Goal: Task Accomplishment & Management: Manage account settings

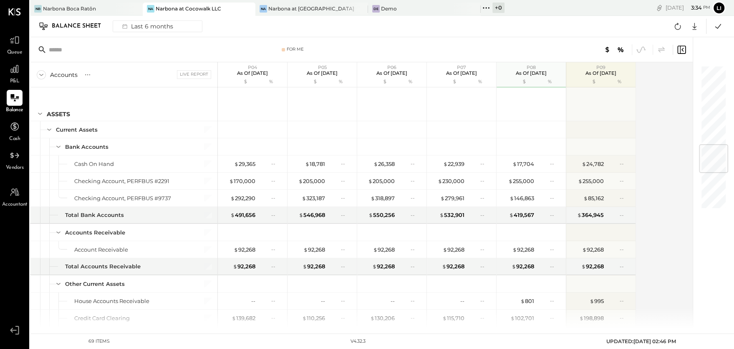
scroll to position [656, 0]
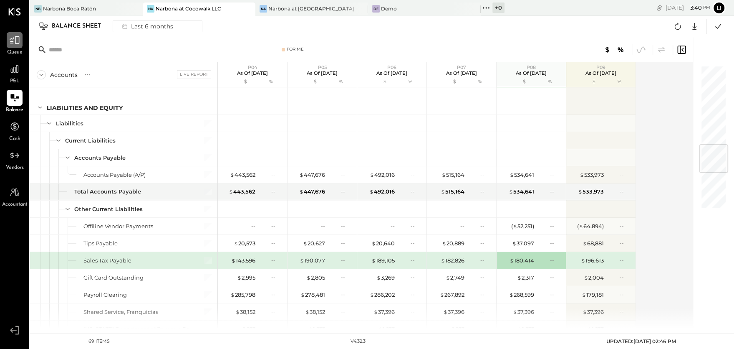
click at [14, 47] on div at bounding box center [15, 40] width 16 height 16
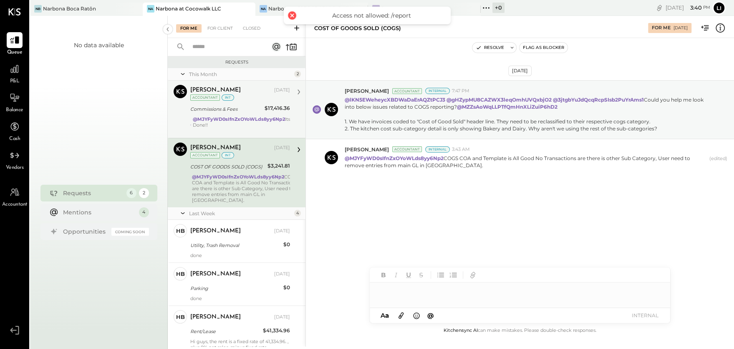
click at [245, 130] on div at bounding box center [241, 131] width 97 height 6
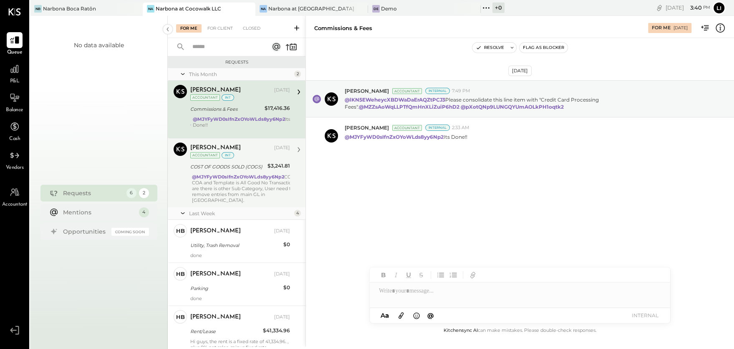
click at [256, 166] on div "COST OF GOODS SOLD (COGS)" at bounding box center [227, 166] width 75 height 8
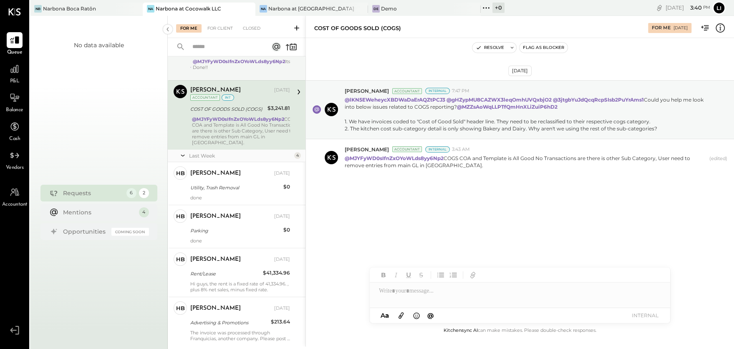
scroll to position [77, 0]
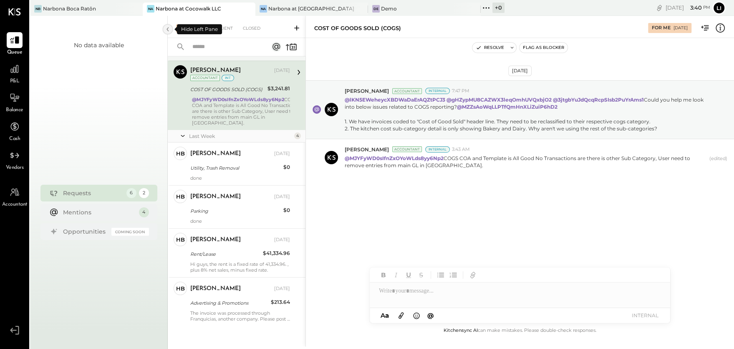
click at [168, 27] on icon at bounding box center [168, 29] width 2 height 4
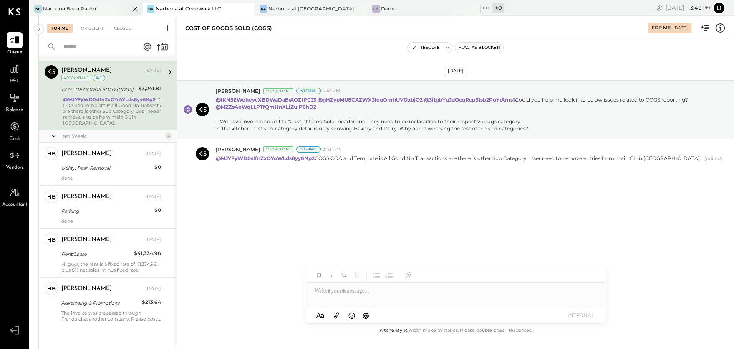
click at [76, 7] on div "Narbona Boca Ratōn" at bounding box center [69, 8] width 53 height 7
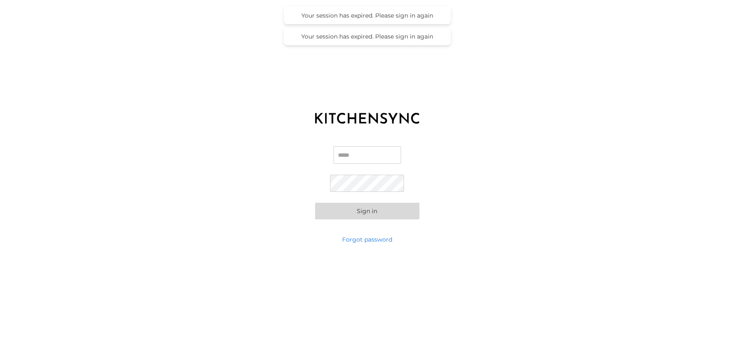
click at [363, 170] on label "Email" at bounding box center [368, 158] width 68 height 24
click at [363, 164] on input "Email" at bounding box center [368, 155] width 68 height 18
click at [363, 155] on input "Email" at bounding box center [368, 155] width 68 height 18
type input "**********"
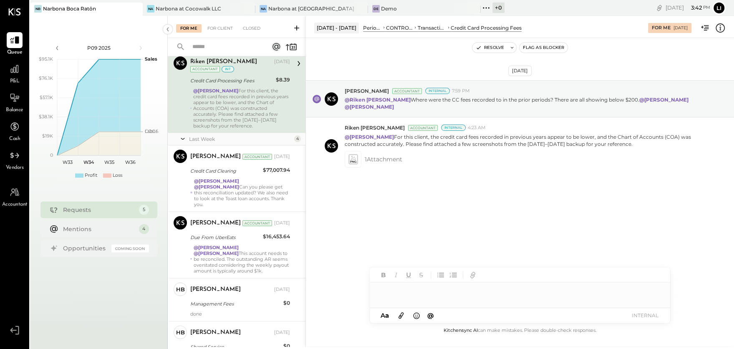
scroll to position [67, 0]
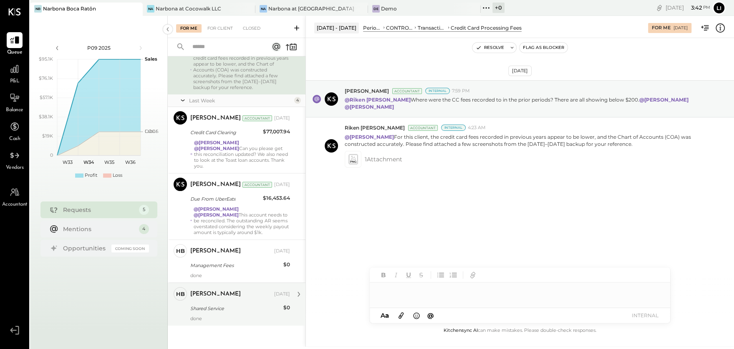
click at [210, 309] on div "Shared Service" at bounding box center [235, 308] width 91 height 8
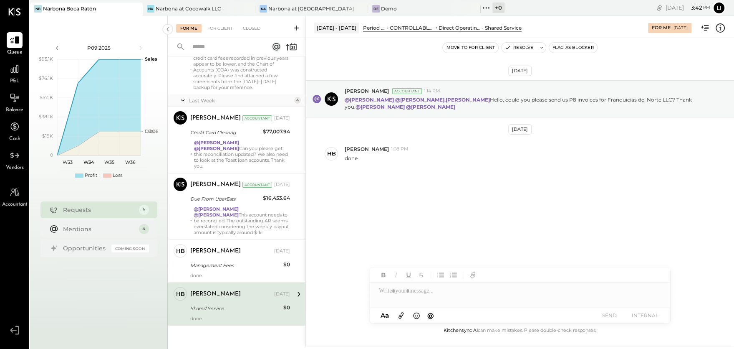
click at [402, 218] on div "Aug 18th, 2025 Joseph Shin Accountant 1:14 PM @Heidy Balart @rodrigo.calabrese …" at bounding box center [520, 145] width 428 height 172
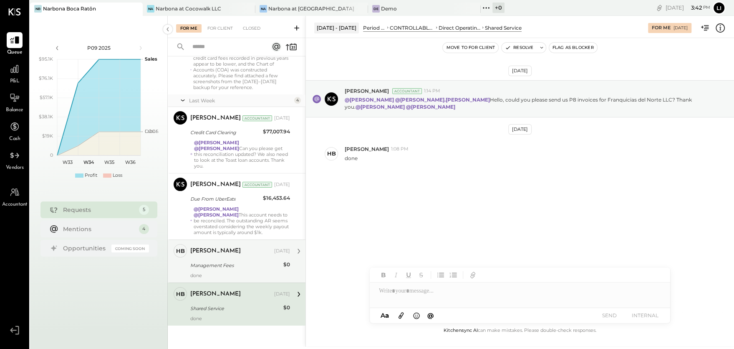
click at [234, 257] on div "Heidy Balart Aug 20, 2025 Management Fees $0 done" at bounding box center [240, 261] width 100 height 34
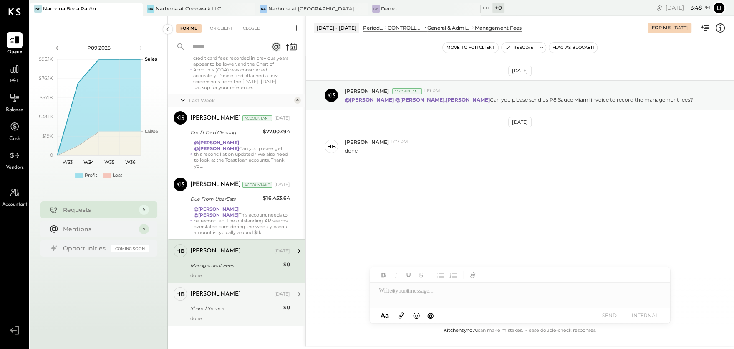
click at [219, 312] on div "Heidy Balart Aug 20, 2025 Shared Service $0 done" at bounding box center [240, 304] width 100 height 34
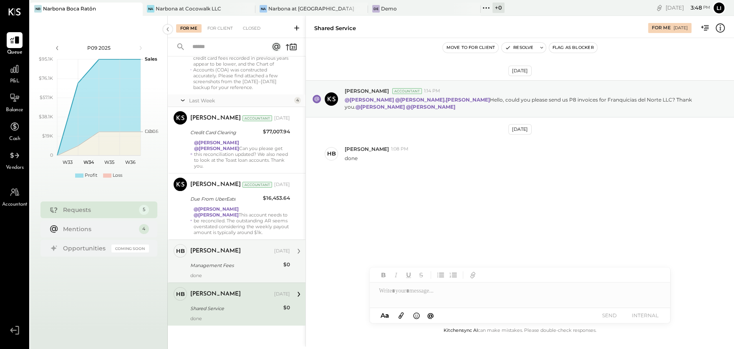
click at [210, 264] on div "Management Fees" at bounding box center [235, 265] width 91 height 8
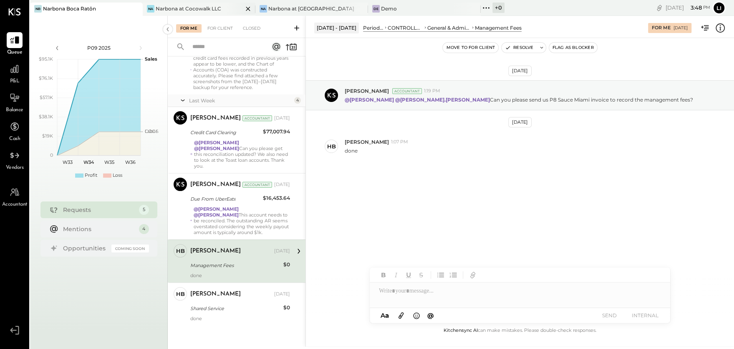
click at [177, 8] on div "Narbona at Cocowalk LLC" at bounding box center [189, 8] width 66 height 7
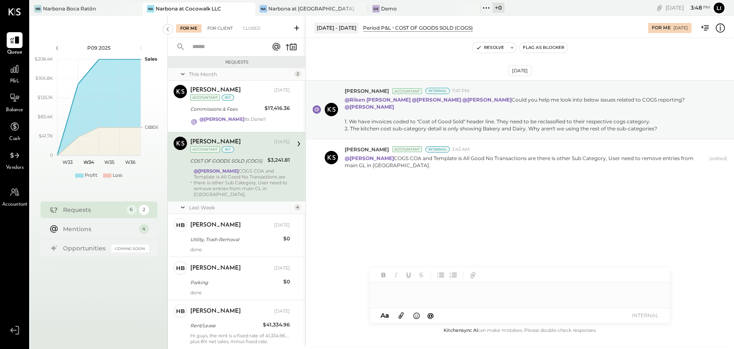
click at [220, 30] on div "For Client" at bounding box center [220, 28] width 34 height 8
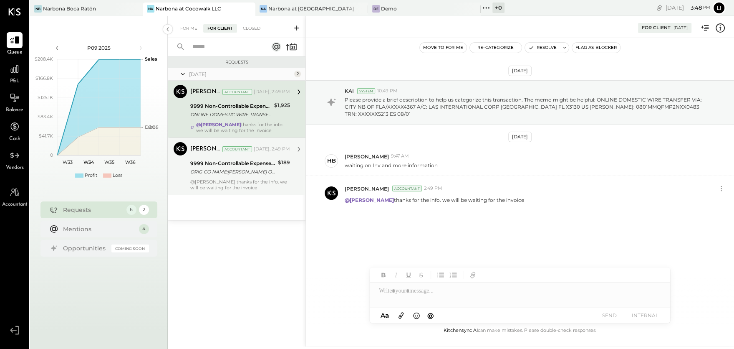
click at [235, 191] on div "Lilia Martinez Nogueda Accountant Lilia Martinez Nogueda Accountant Today, 2:49…" at bounding box center [237, 165] width 138 height 57
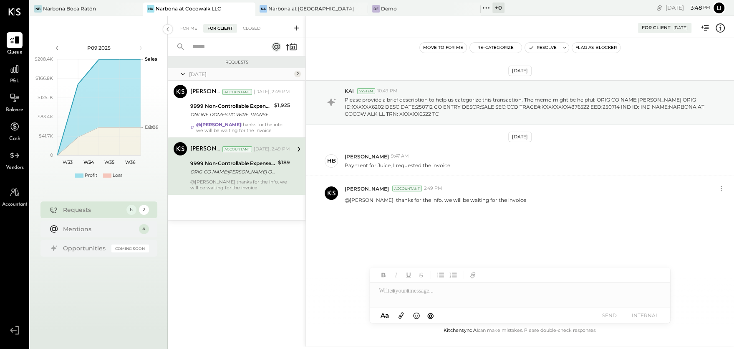
click at [420, 237] on div "Aug 4th, 2025 KAI System 10:49 PM Please provide a brief description to help us…" at bounding box center [520, 166] width 428 height 214
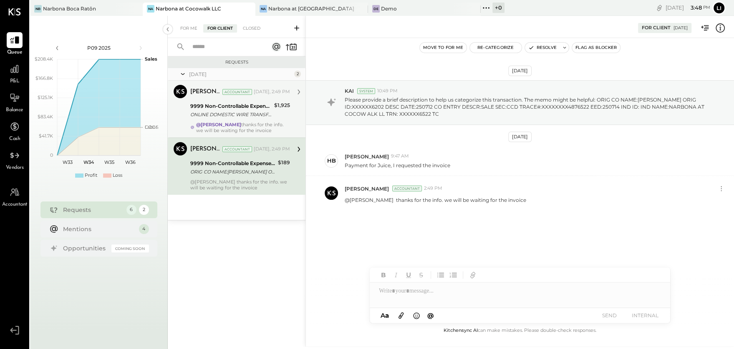
click at [211, 112] on div "ONLINE DOMESTIC WIRE TRANSFER VIA: CITY NB OF FLA/XXXXX4367 A/C: LAS INTERNATIO…" at bounding box center [230, 114] width 81 height 8
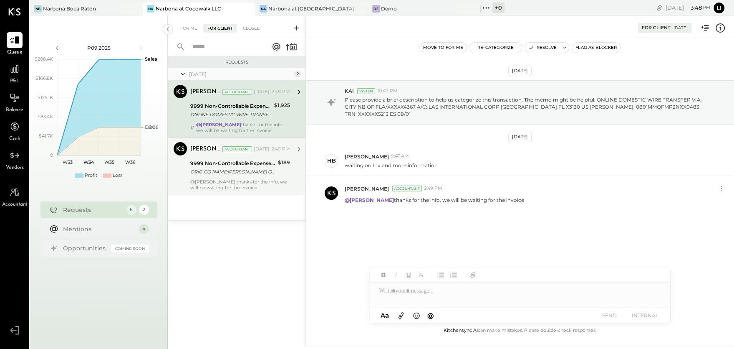
click at [222, 169] on div "ORIG CO NAME:[PERSON_NAME] ORIG ID:XXXXXX6202 DESC DATE:250712 CO ENTRY DESCR:S…" at bounding box center [232, 171] width 85 height 8
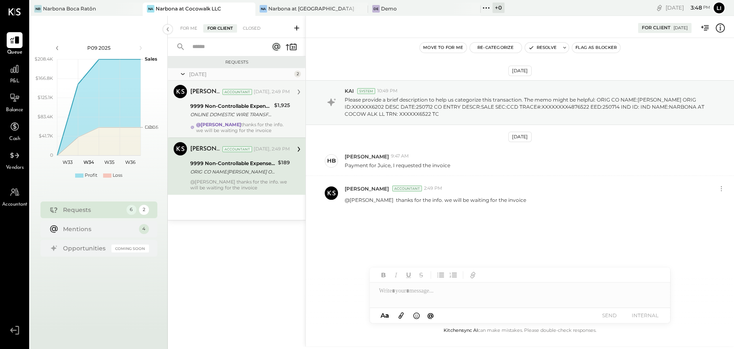
click at [222, 118] on div "ONLINE DOMESTIC WIRE TRANSFER VIA: CITY NB OF FLA/XXXXX4367 A/C: LAS INTERNATIO…" at bounding box center [230, 114] width 81 height 8
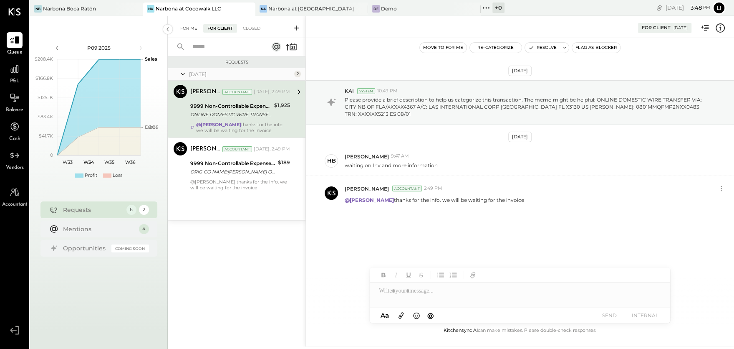
click at [189, 29] on div "For Me" at bounding box center [188, 28] width 25 height 8
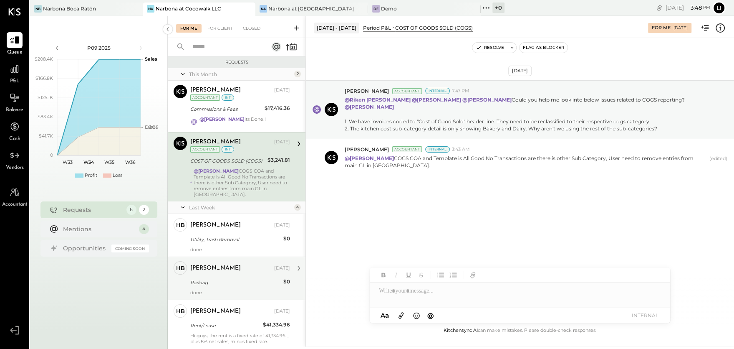
scroll to position [66, 0]
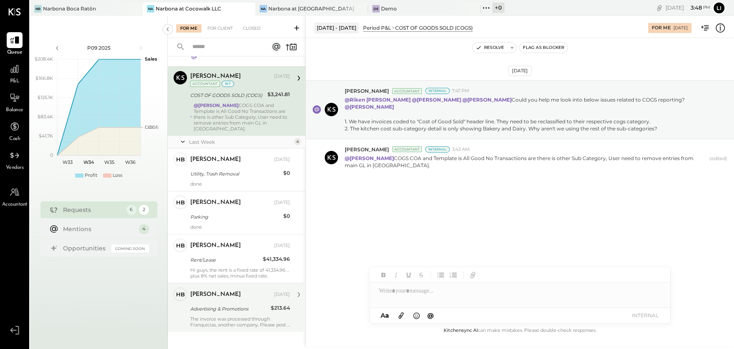
click at [220, 304] on div "Advertising & Promotions" at bounding box center [229, 308] width 78 height 8
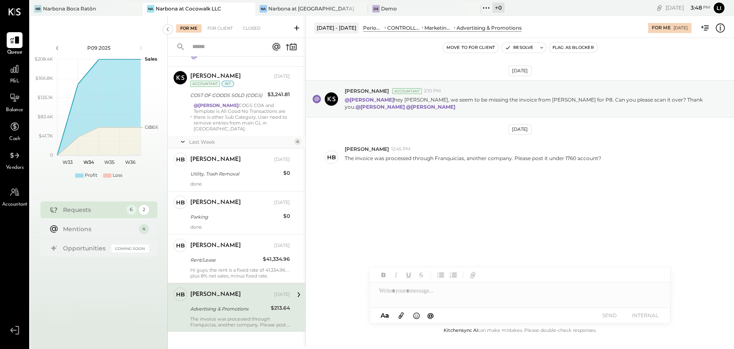
click at [464, 197] on div "[DATE] [PERSON_NAME] Accountant 2:10 PM @[PERSON_NAME] hey [PERSON_NAME], we se…" at bounding box center [520, 148] width 428 height 179
click at [452, 207] on div "[DATE] [PERSON_NAME] Accountant 2:10 PM @[PERSON_NAME] hey [PERSON_NAME], we se…" at bounding box center [520, 148] width 428 height 179
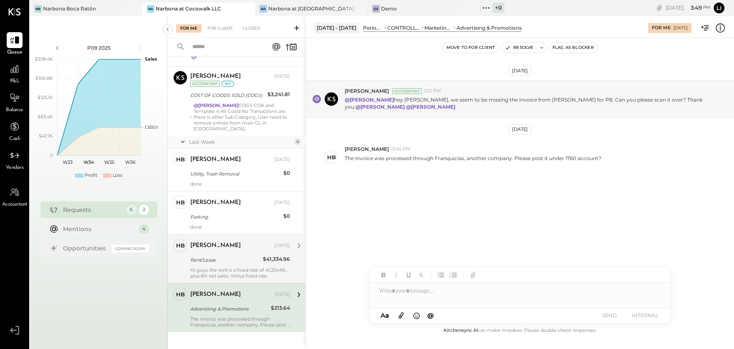
click at [220, 256] on div "Rent/Lease" at bounding box center [225, 260] width 70 height 8
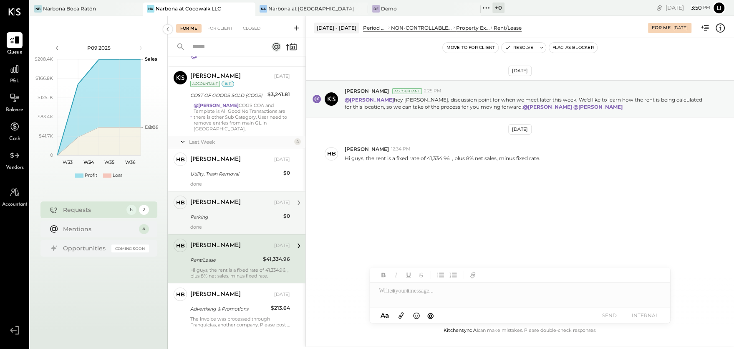
click at [214, 213] on div "Parking" at bounding box center [235, 217] width 91 height 8
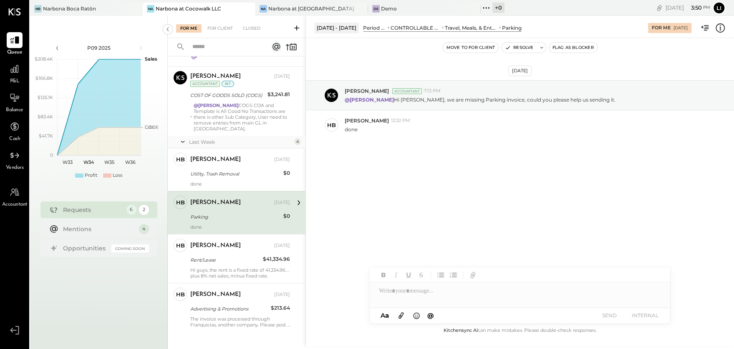
click at [417, 167] on div "Aug 19th, 2025 Lilia Martinez Nogueda Accountant 7:13 PM @Heidy Balart Hi Heidy…" at bounding box center [520, 131] width 428 height 144
click at [714, 27] on div at bounding box center [713, 28] width 26 height 11
click at [723, 28] on icon at bounding box center [720, 28] width 11 height 11
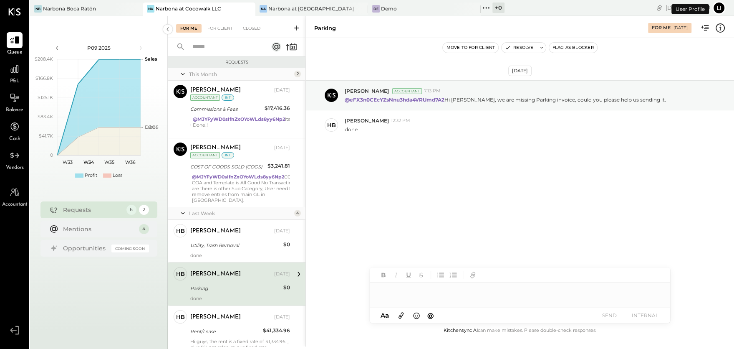
scroll to position [66, 0]
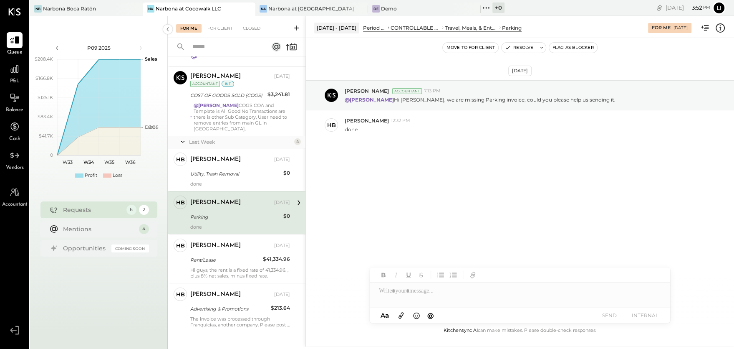
click at [408, 196] on div "[DATE] [PERSON_NAME] Accountant 7:13 PM @[PERSON_NAME] Hi [PERSON_NAME], we are…" at bounding box center [520, 131] width 428 height 144
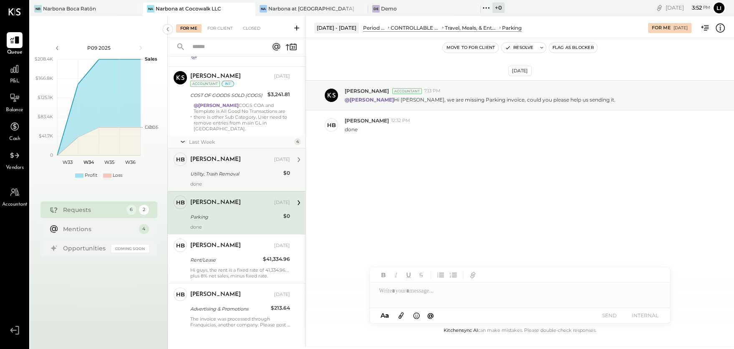
click at [223, 170] on div "Utility, Trash Removal" at bounding box center [235, 174] width 91 height 8
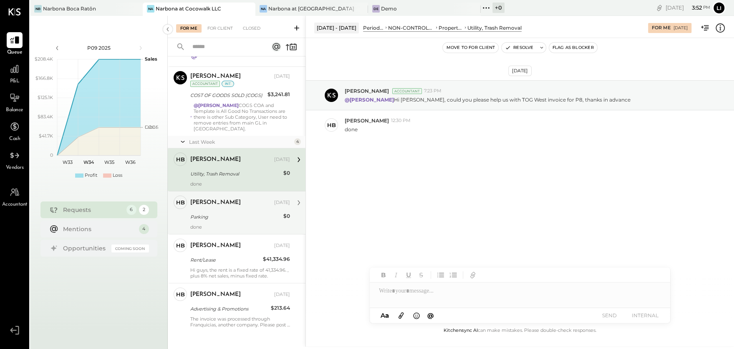
click at [213, 202] on div "Heidy Balart Aug 20, 2025 Parking $0 done" at bounding box center [240, 212] width 100 height 34
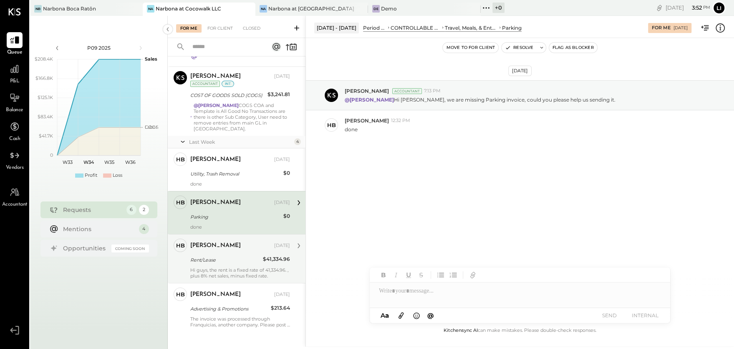
click at [211, 256] on div "Rent/Lease" at bounding box center [225, 260] width 70 height 8
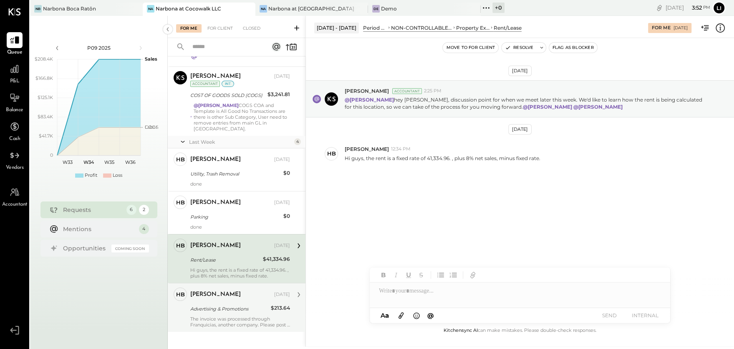
click at [222, 321] on div "HB Heidy Balart Owner Heidy Balart Aug 20, 2025 Advertising & Promotions $213.6…" at bounding box center [237, 307] width 138 height 49
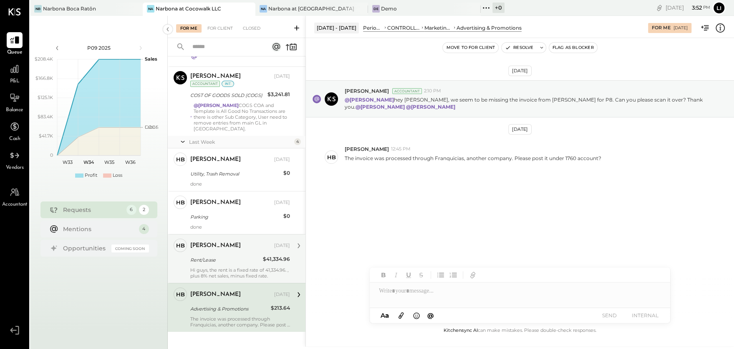
click at [220, 269] on div "Hi guys, the rent is a fixed rate of 41,334.96. , plus 8% net sales, minus fixe…" at bounding box center [240, 273] width 100 height 12
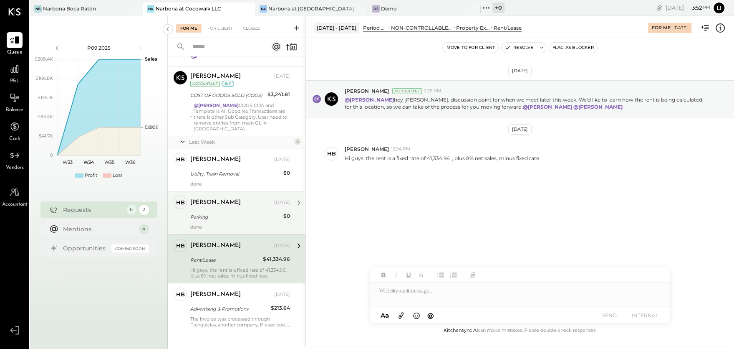
click at [216, 224] on div "done" at bounding box center [240, 227] width 100 height 6
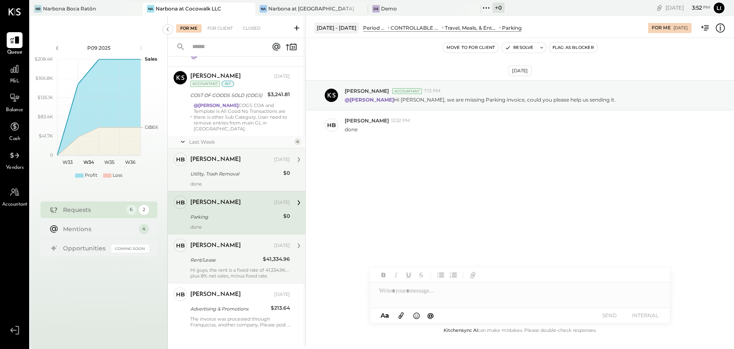
click at [215, 181] on div "done" at bounding box center [240, 184] width 100 height 6
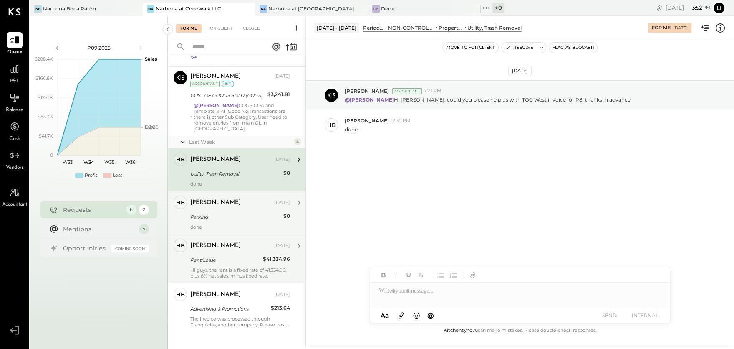
scroll to position [17, 0]
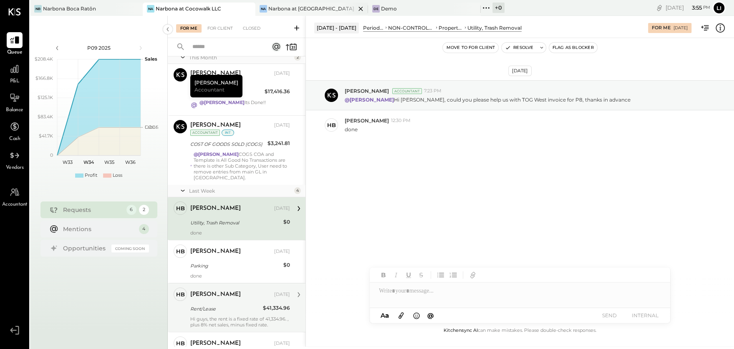
click at [286, 7] on div "Narbona at [GEOGRAPHIC_DATA] LLC" at bounding box center [311, 8] width 87 height 7
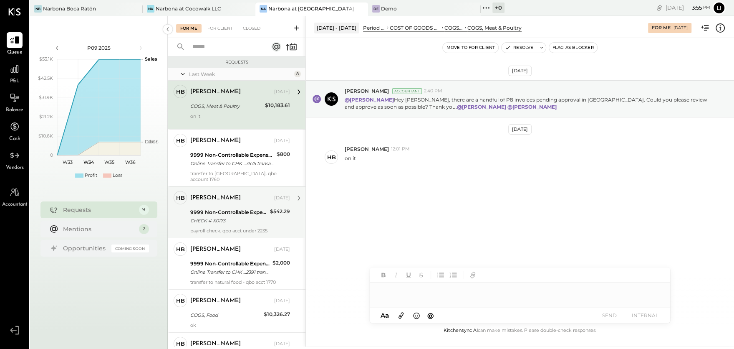
scroll to position [230, 0]
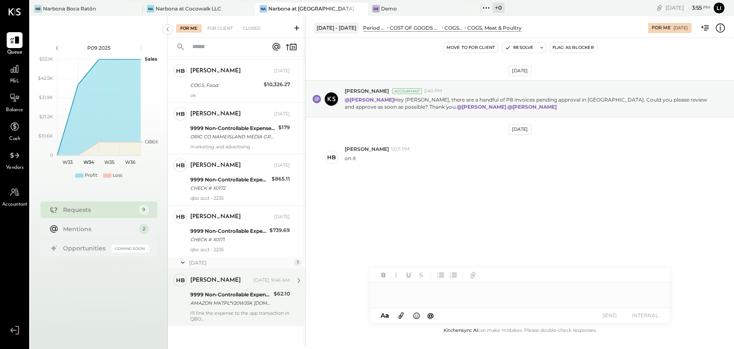
click at [210, 294] on div "9999 Non-Controllable Expenses:Other Income and Expenses:To Be Classified P&L" at bounding box center [230, 294] width 81 height 8
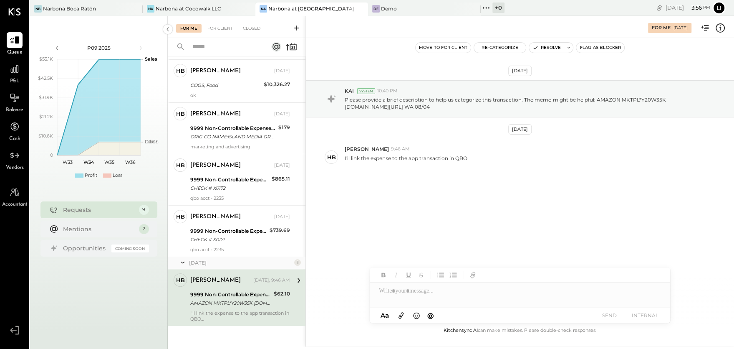
click at [403, 226] on div "Aug 20th, 2025 KAI System 10:40 PM Please provide a brief description to help u…" at bounding box center [520, 148] width 428 height 179
click at [540, 50] on button "Resolve" at bounding box center [546, 48] width 35 height 10
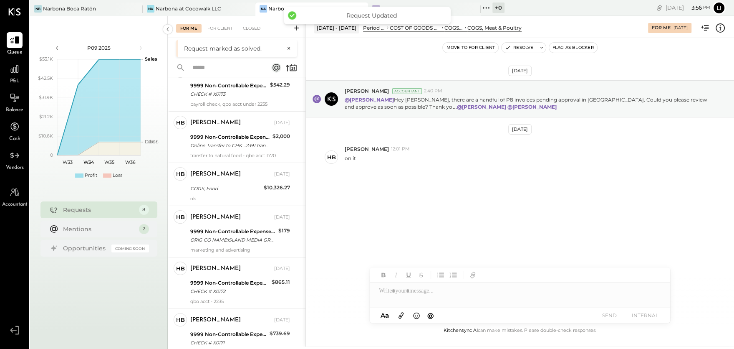
scroll to position [160, 0]
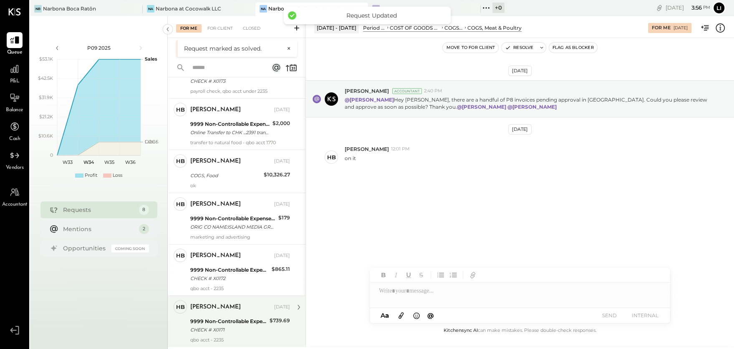
click at [230, 320] on div "9999 Non-Controllable Expenses:Other Income and Expenses:To Be Classified P&L" at bounding box center [228, 321] width 77 height 8
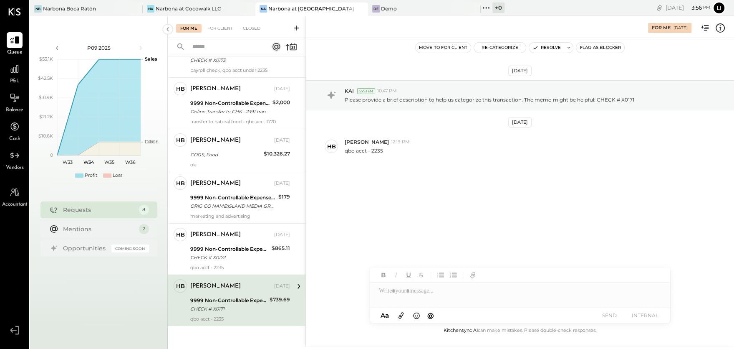
click at [406, 204] on div "Aug 4th, 2025 KAI System 10:47 PM Please provide a brief description to help us…" at bounding box center [520, 141] width 428 height 165
click at [498, 52] on button "Re-Categorize" at bounding box center [500, 48] width 52 height 10
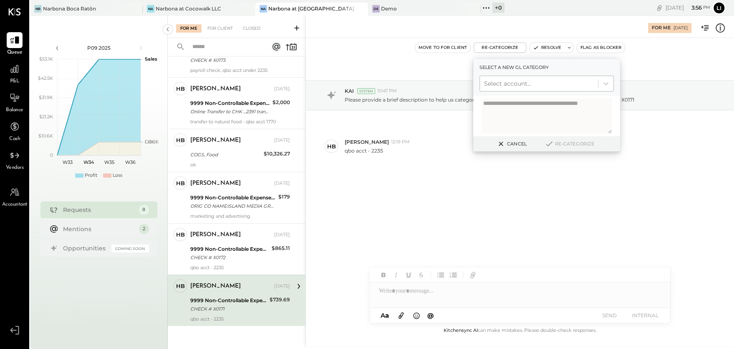
click at [521, 81] on div at bounding box center [539, 83] width 110 height 10
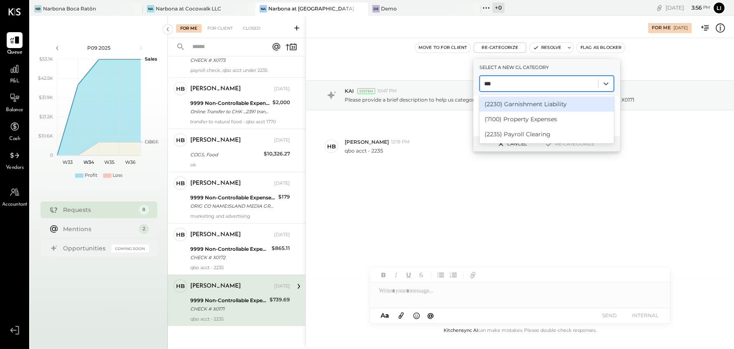
type input "****"
click at [536, 104] on div "(2235) Payroll Clearing" at bounding box center [547, 103] width 134 height 15
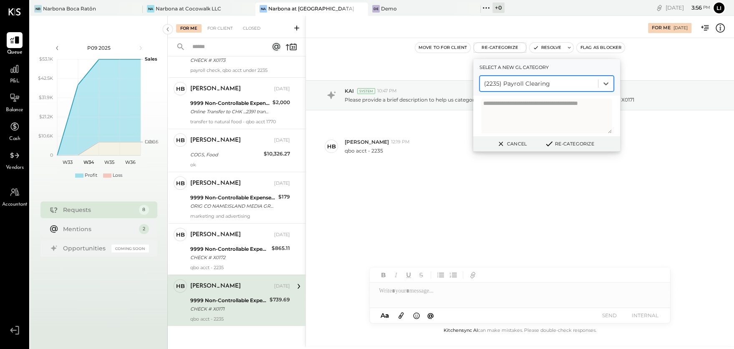
click at [572, 147] on button "Re-Categorize" at bounding box center [569, 144] width 55 height 10
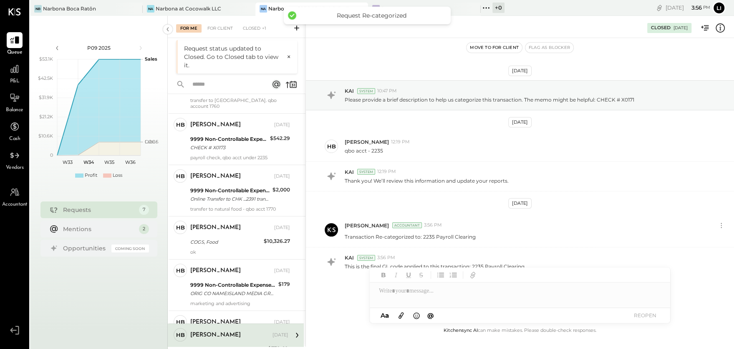
scroll to position [109, 0]
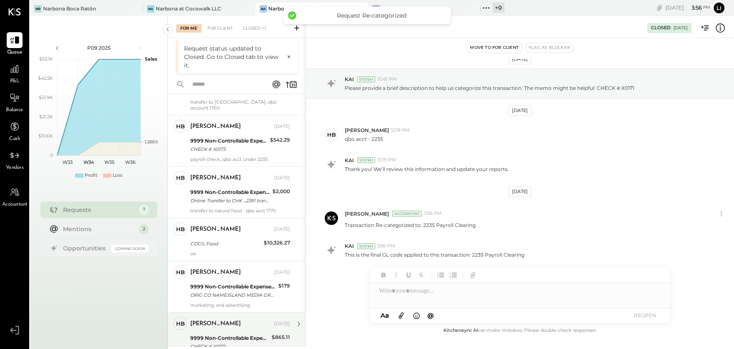
click at [225, 334] on div "9999 Non-Controllable Expenses:Other Income and Expenses:To Be Classified P&L" at bounding box center [229, 338] width 79 height 8
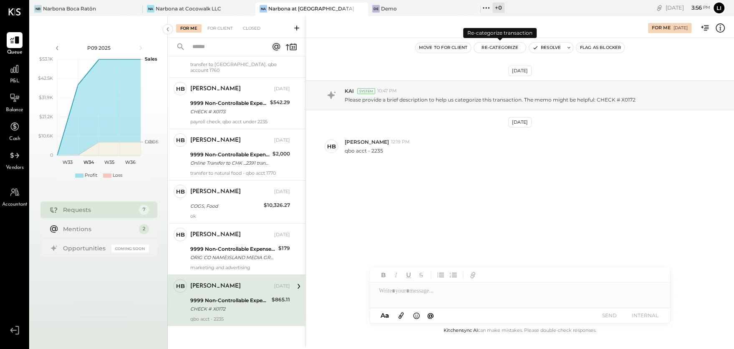
click at [493, 50] on button "Re-Categorize" at bounding box center [500, 48] width 52 height 10
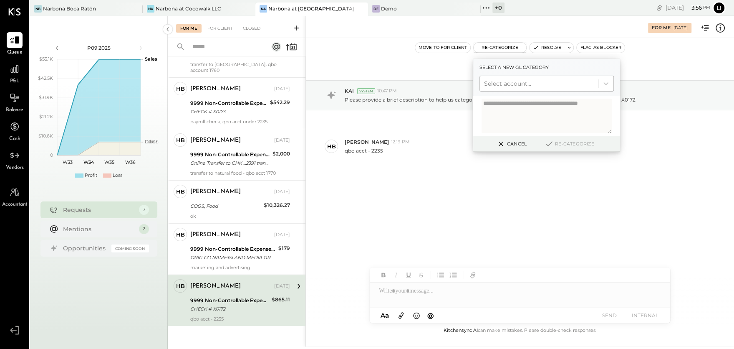
click at [505, 81] on div at bounding box center [539, 83] width 110 height 10
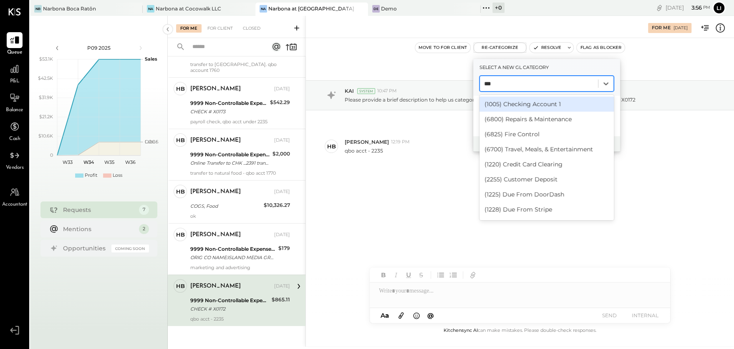
type input "****"
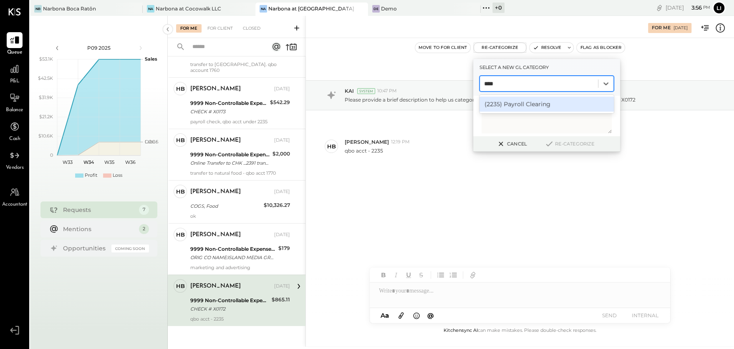
click at [508, 100] on div "(2235) Payroll Clearing" at bounding box center [547, 103] width 134 height 15
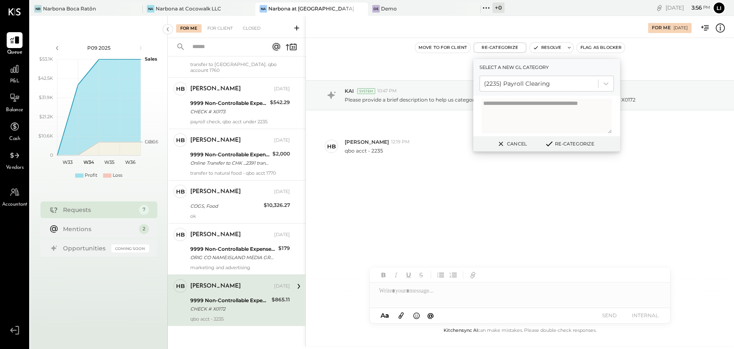
click at [563, 146] on button "Re-Categorize" at bounding box center [569, 144] width 55 height 10
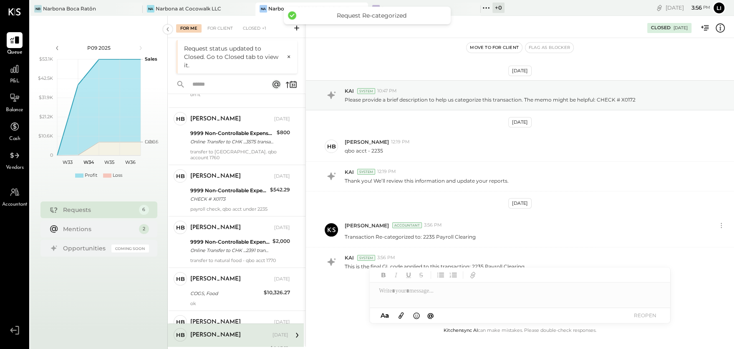
scroll to position [58, 0]
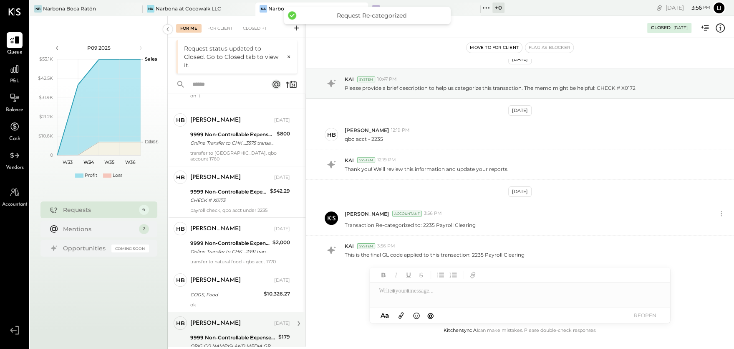
click at [220, 334] on div "9999 Non-Controllable Expenses:Other Income and Expenses:To Be Classified P&L" at bounding box center [233, 337] width 86 height 8
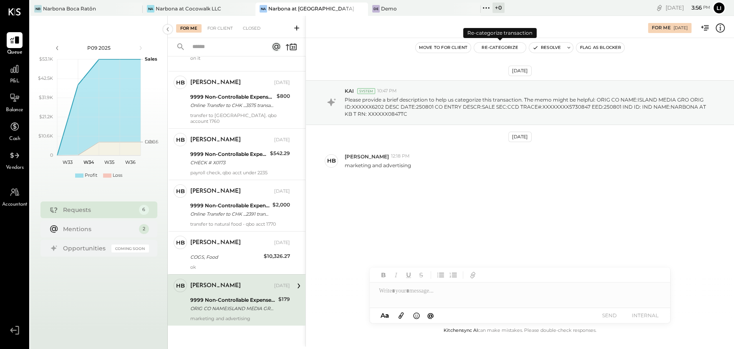
click at [497, 48] on button "Re-Categorize" at bounding box center [500, 48] width 52 height 10
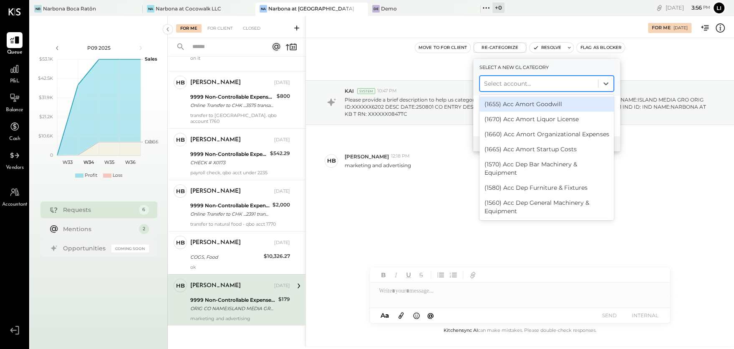
click at [508, 84] on div at bounding box center [539, 83] width 110 height 10
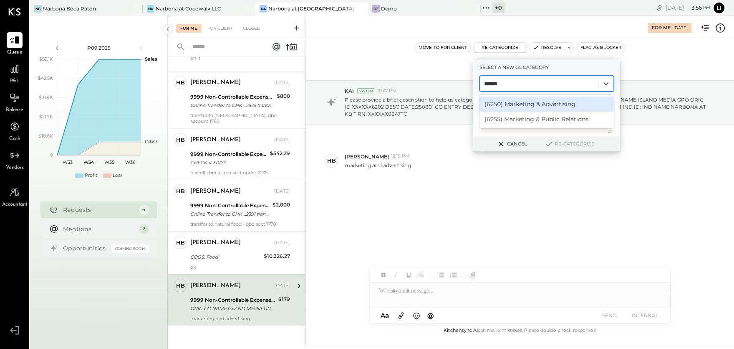
type input "*******"
click at [521, 106] on div "(6250) Marketing & Advertising" at bounding box center [547, 103] width 134 height 15
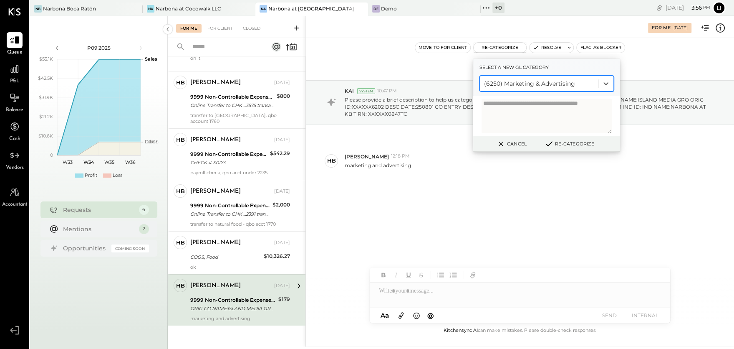
click at [575, 143] on button "Re-Categorize" at bounding box center [569, 144] width 55 height 10
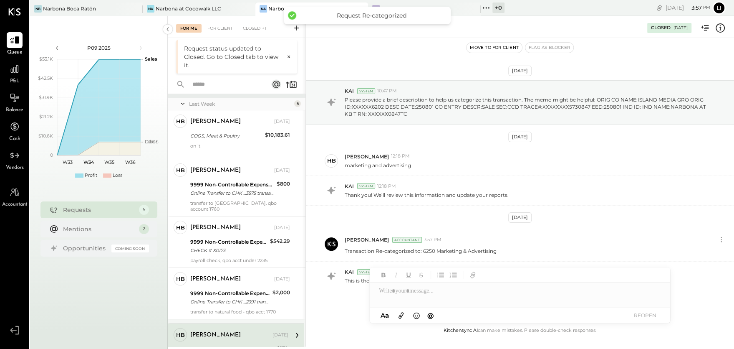
scroll to position [7, 0]
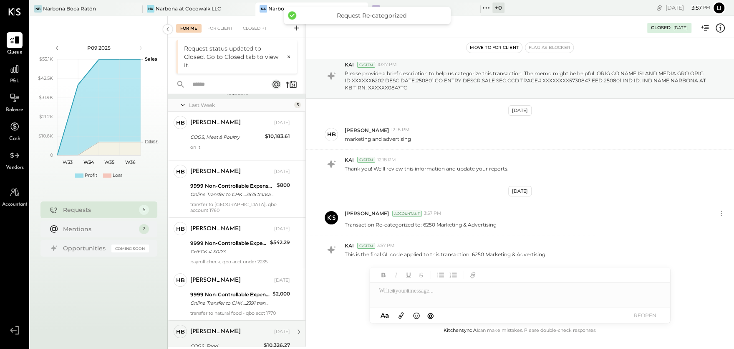
click at [213, 334] on div "[PERSON_NAME]" at bounding box center [215, 331] width 51 height 8
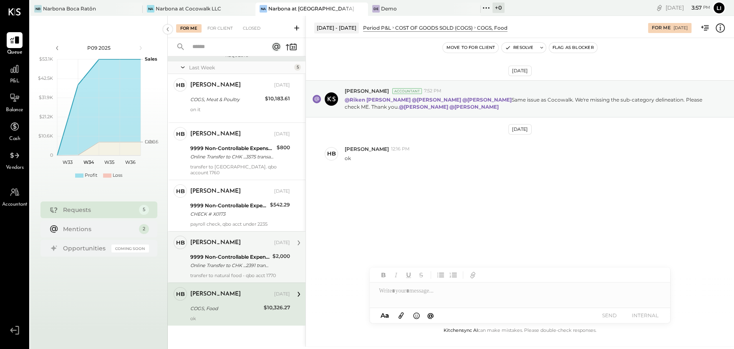
click at [217, 267] on div "Online Transfer to CHK ...2391 transaction#: XXXXXXX8987 08/07" at bounding box center [230, 265] width 80 height 8
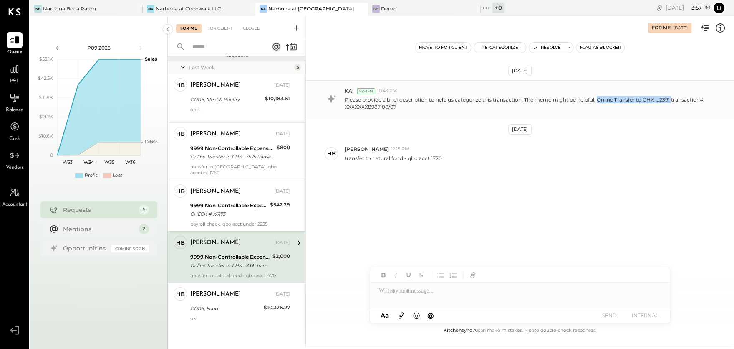
drag, startPoint x: 671, startPoint y: 99, endPoint x: 598, endPoint y: 97, distance: 73.1
click at [598, 97] on p "Please provide a brief description to help us categorize this transaction. The …" at bounding box center [527, 103] width 364 height 14
copy p "Online Transfer to CHK ...2391"
click at [470, 180] on div "Aug 13th, 2025 KAI System 10:43 PM Please provide a brief description to help u…" at bounding box center [520, 145] width 428 height 172
drag, startPoint x: 443, startPoint y: 157, endPoint x: 430, endPoint y: 157, distance: 13.4
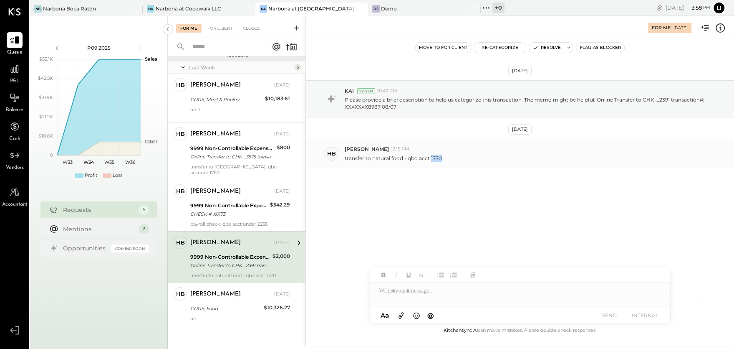
click at [430, 157] on div "transfer to natural food - qbo acct 1770" at bounding box center [536, 157] width 383 height 9
copy p "1770"
click at [433, 199] on div "Aug 13th, 2025 KAI System 10:43 PM Please provide a brief description to help u…" at bounding box center [520, 145] width 428 height 172
click at [503, 48] on button "Re-Categorize" at bounding box center [500, 48] width 52 height 10
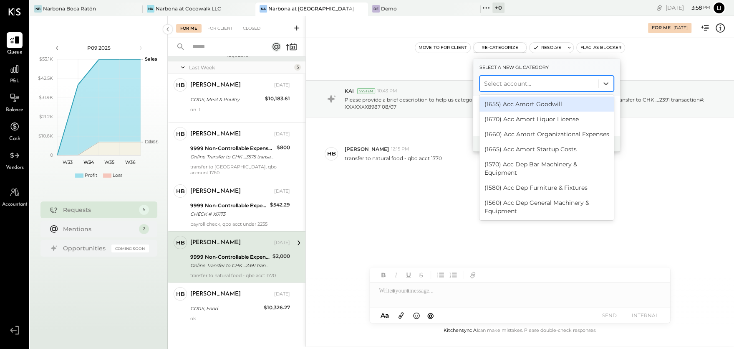
click at [498, 87] on div at bounding box center [539, 83] width 110 height 10
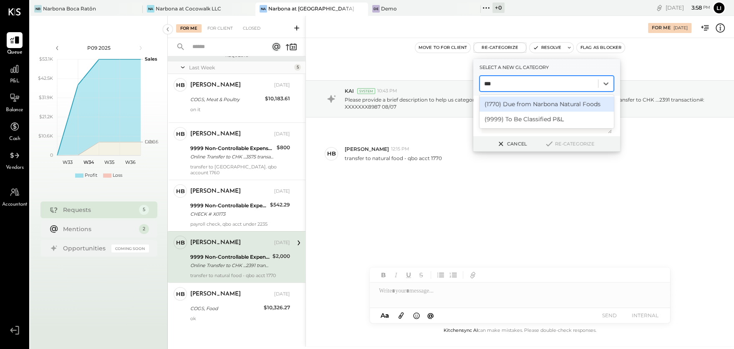
type input "****"
click at [501, 99] on div "(1770) Due from Narbona Natural Foods" at bounding box center [547, 103] width 134 height 15
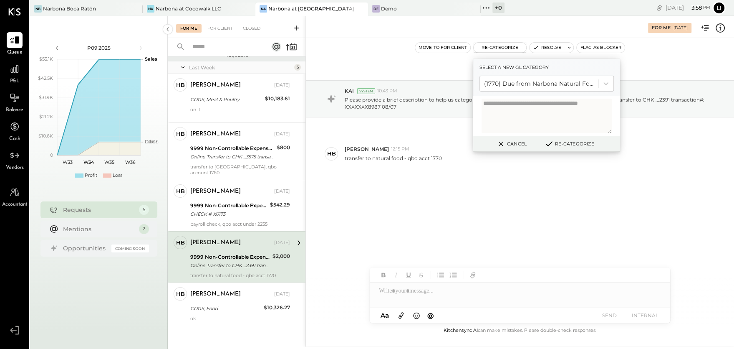
click at [576, 143] on button "Re-Categorize" at bounding box center [569, 144] width 55 height 10
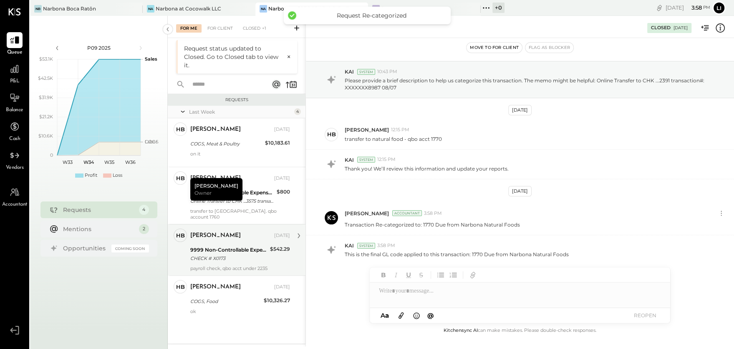
click at [210, 258] on div "CHECK # X0173" at bounding box center [228, 258] width 77 height 8
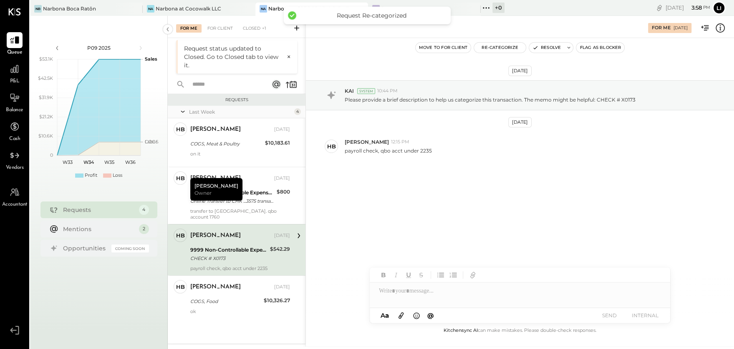
click at [423, 197] on div "Aug 18th, 2025 KAI System 10:44 PM Please provide a brief description to help u…" at bounding box center [520, 141] width 428 height 165
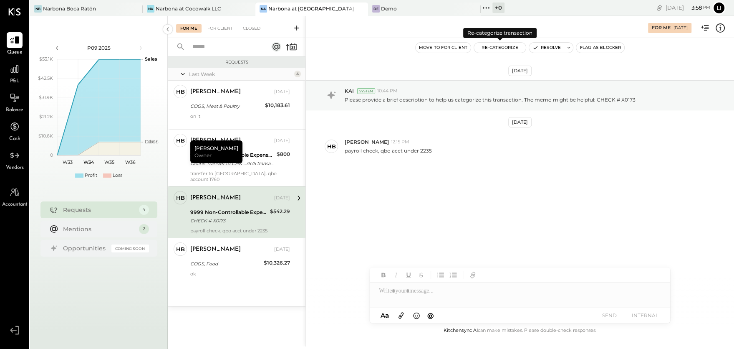
click at [498, 50] on button "Re-Categorize" at bounding box center [500, 48] width 52 height 10
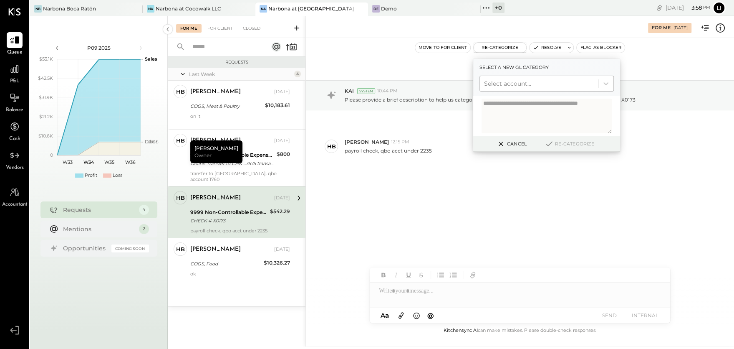
click at [498, 86] on div at bounding box center [539, 83] width 110 height 10
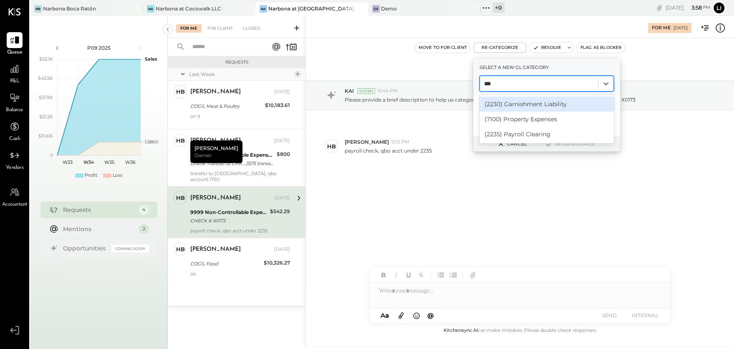
type input "****"
click at [503, 105] on div "(2235) Payroll Clearing" at bounding box center [547, 103] width 134 height 15
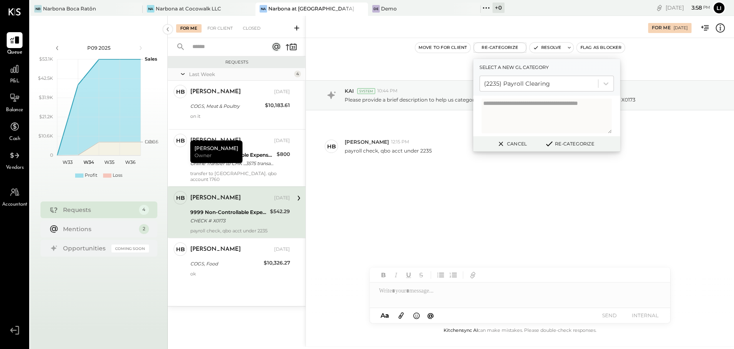
click at [571, 146] on button "Re-Categorize" at bounding box center [569, 144] width 55 height 10
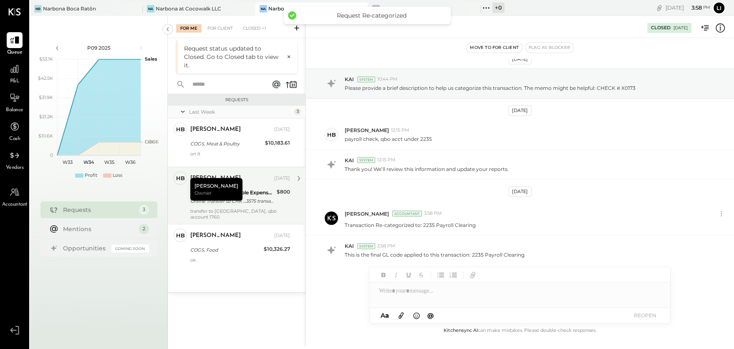
click at [249, 219] on div "transfer to [GEOGRAPHIC_DATA]. qbo account 1760" at bounding box center [240, 214] width 100 height 12
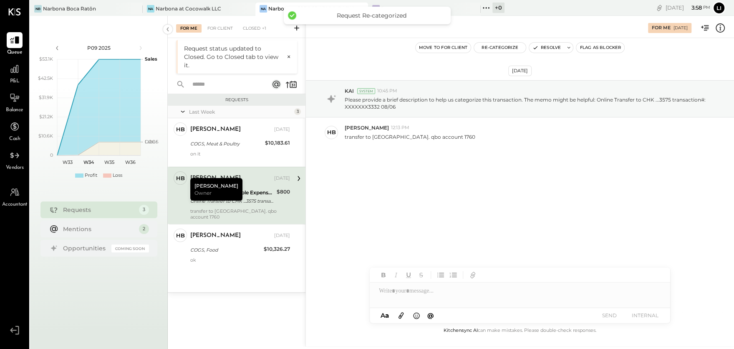
click at [425, 194] on div "Aug 19th, 2025 KAI System 10:45 PM Please provide a brief description to help u…" at bounding box center [520, 134] width 428 height 151
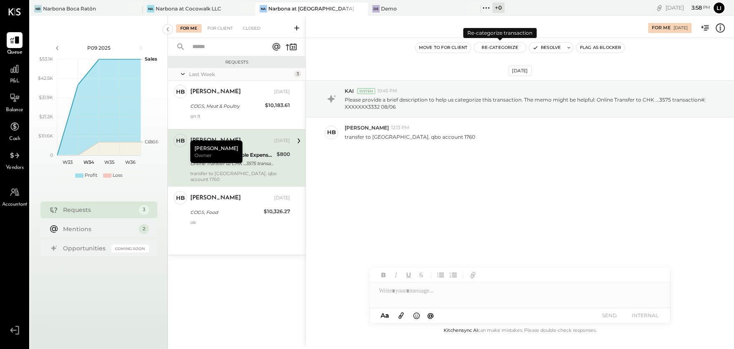
click at [497, 50] on button "Re-Categorize" at bounding box center [500, 48] width 52 height 10
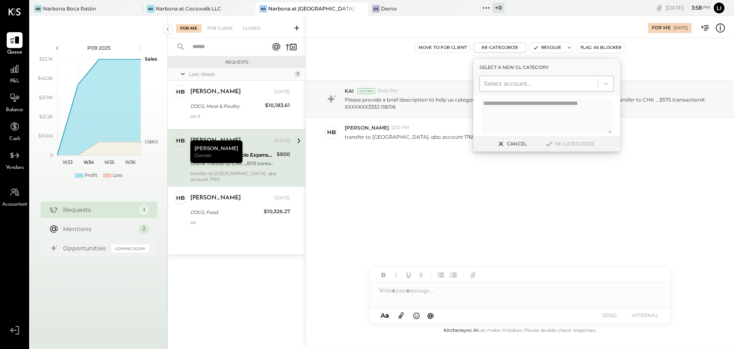
click at [509, 85] on div at bounding box center [539, 83] width 110 height 10
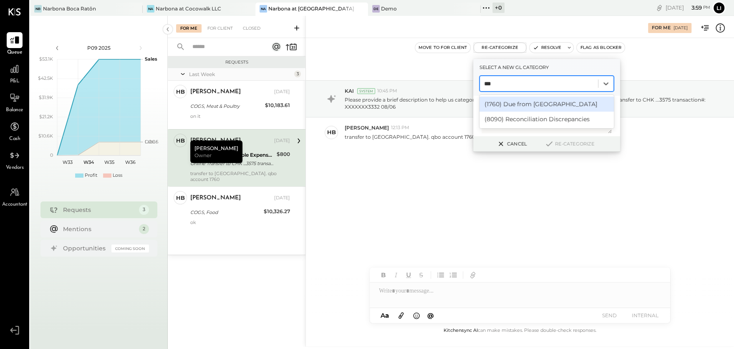
type input "****"
click at [519, 105] on div "(1760) Due from Franquicias del Norte" at bounding box center [547, 103] width 134 height 15
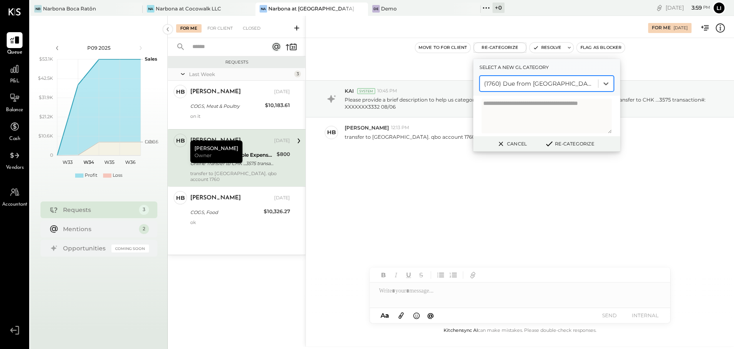
click at [567, 143] on button "Re-Categorize" at bounding box center [569, 144] width 55 height 10
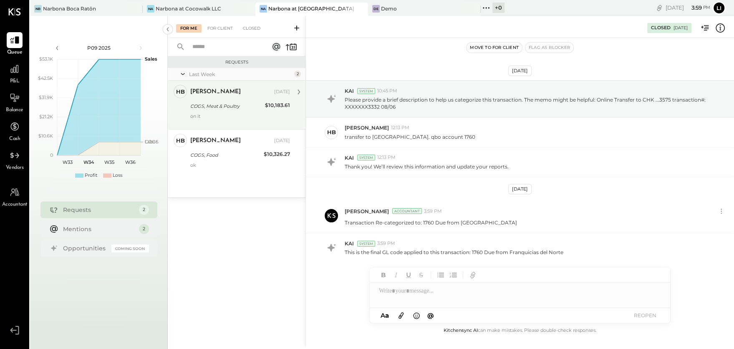
click at [240, 104] on div "COGS, Meat & Poultry" at bounding box center [226, 106] width 72 height 8
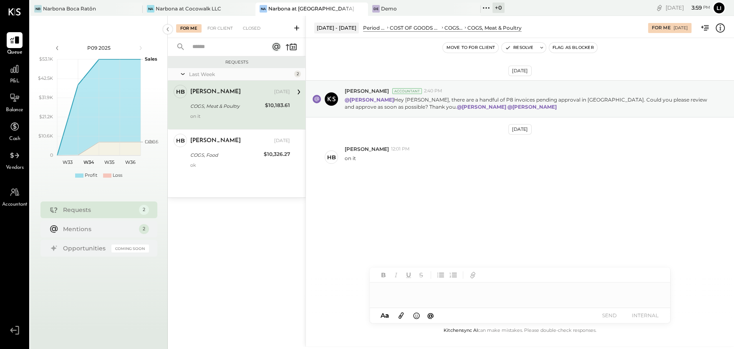
click at [429, 299] on div at bounding box center [520, 287] width 301 height 40
type input "*****"
click at [432, 269] on span "[PERSON_NAME]" at bounding box center [451, 273] width 66 height 8
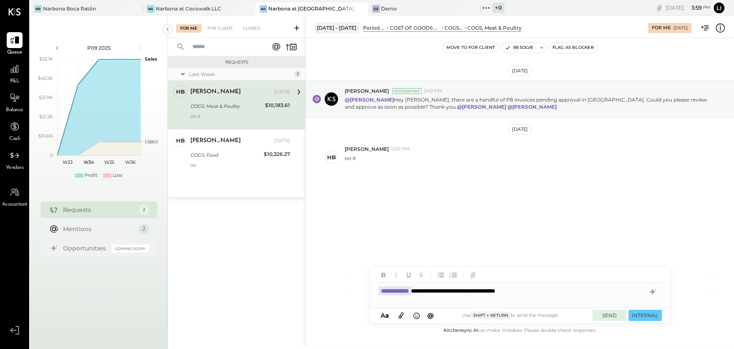
click at [613, 314] on button "SEND" at bounding box center [609, 314] width 33 height 11
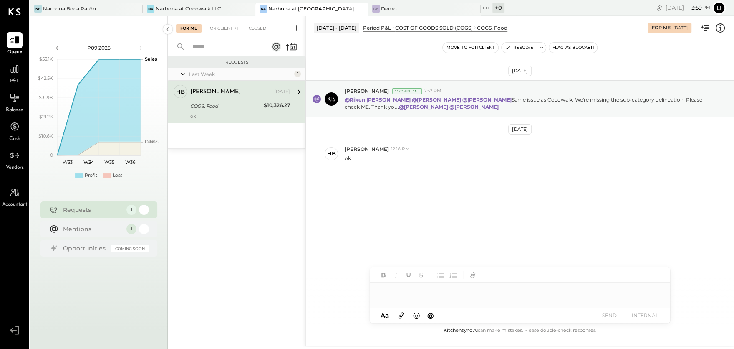
click at [222, 109] on div "COGS, Food" at bounding box center [225, 106] width 71 height 8
click at [377, 193] on div "[DATE] [PERSON_NAME] Accountant 7:52 PM @[PERSON_NAME] @[PERSON_NAME] @[PERSON_…" at bounding box center [520, 145] width 428 height 172
click at [225, 30] on div "For Client +1" at bounding box center [223, 28] width 40 height 8
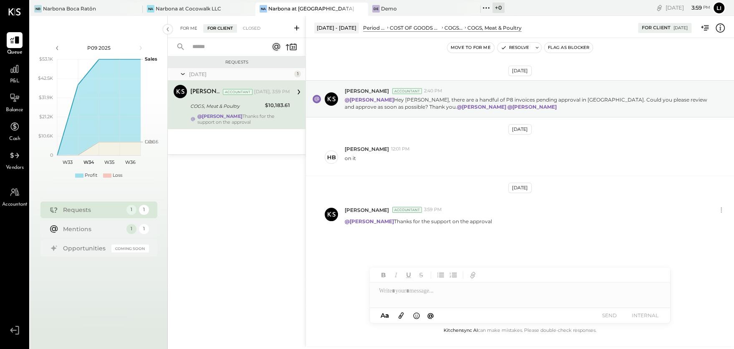
click at [184, 30] on div "For Me" at bounding box center [188, 28] width 25 height 8
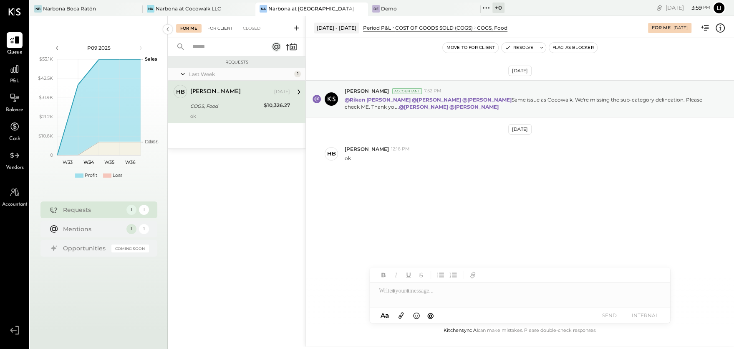
click at [221, 31] on div "For Client" at bounding box center [220, 28] width 34 height 8
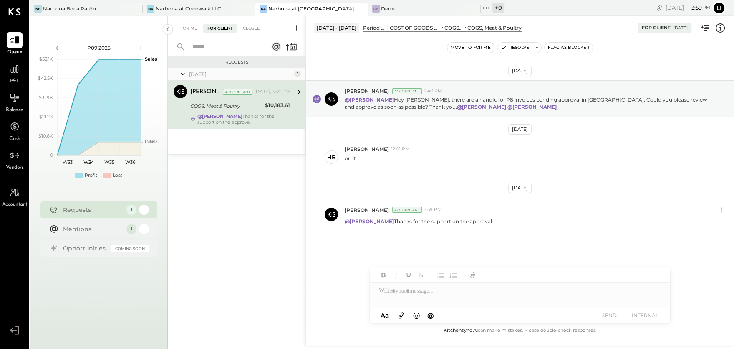
click at [221, 250] on div "Requests Today 1 Lilia Martinez Nogueda Accountant Lilia Martinez Nogueda Accou…" at bounding box center [237, 191] width 138 height 271
click at [514, 50] on button "Resolve" at bounding box center [515, 48] width 35 height 10
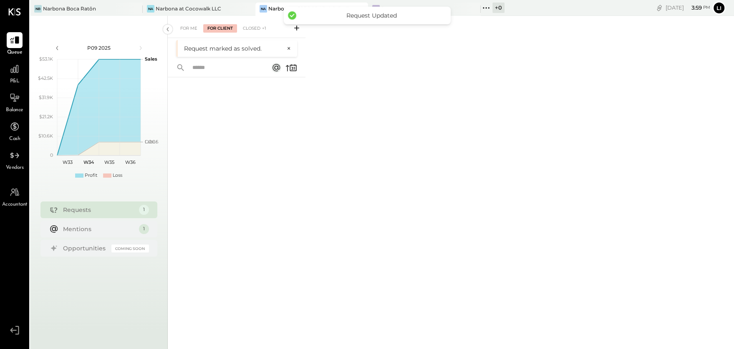
click at [268, 196] on div at bounding box center [237, 202] width 138 height 250
click at [251, 32] on div "Closed +1" at bounding box center [255, 28] width 32 height 8
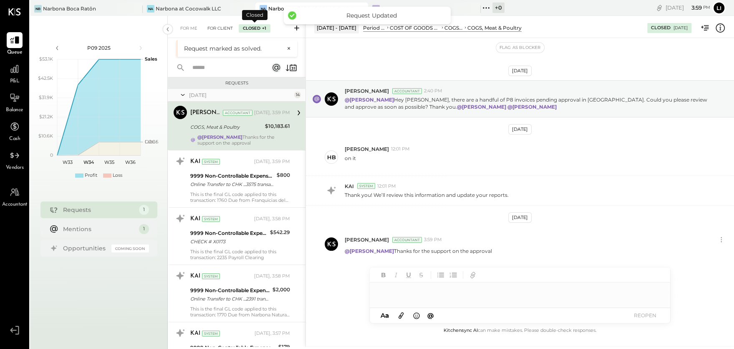
click at [219, 31] on div "For Client" at bounding box center [220, 28] width 34 height 8
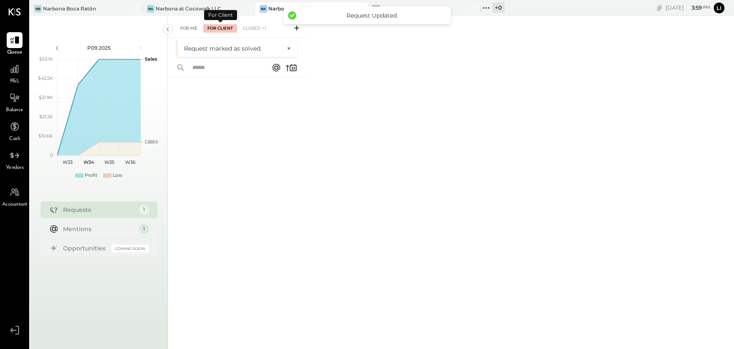
click at [193, 28] on div "For Me" at bounding box center [188, 28] width 25 height 8
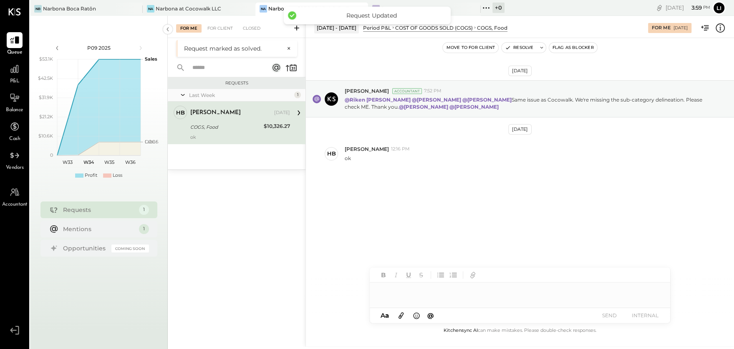
click at [216, 204] on div "Requests Last Week 1 HB Heidy Balart Owner Heidy Balart Aug 20, 2025 COGS, Food…" at bounding box center [237, 202] width 138 height 250
click at [187, 10] on div "Narbona at Cocowalk LLC" at bounding box center [189, 8] width 66 height 7
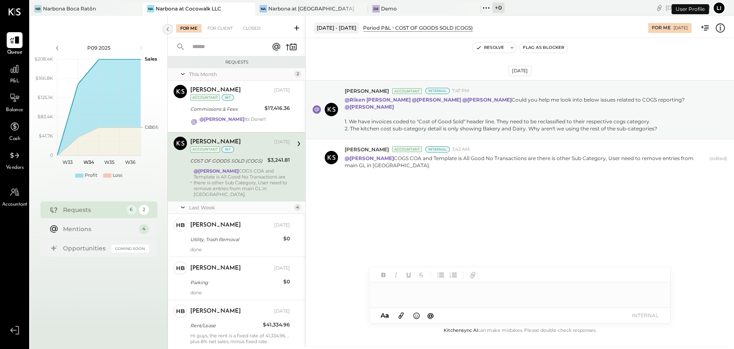
click at [168, 28] on icon at bounding box center [167, 29] width 9 height 15
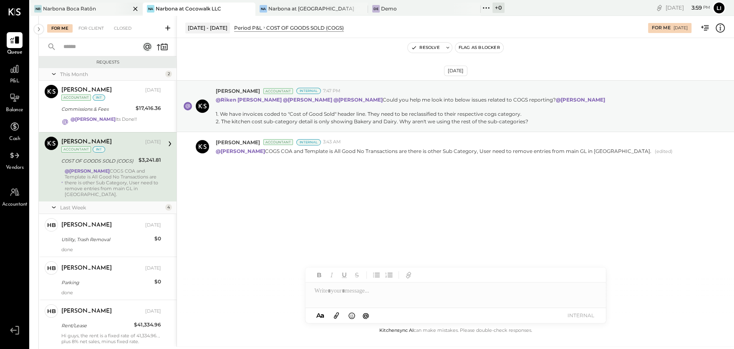
click at [69, 11] on div "Narbona Boca Ratōn" at bounding box center [69, 8] width 53 height 7
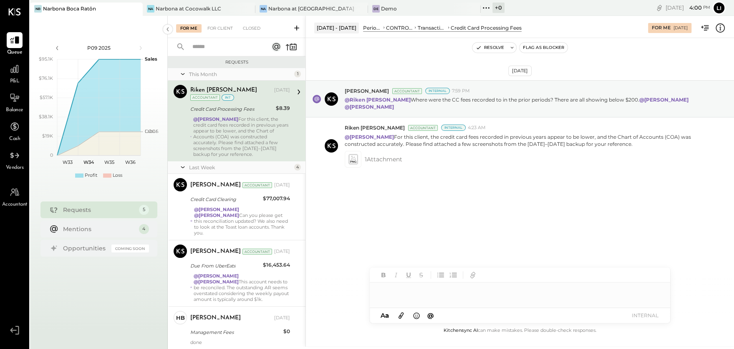
click at [388, 202] on div "Aug 10th, 2025 Joseph Shin Accountant Internal 7:59 PM @Riken Shethiya Where we…" at bounding box center [520, 148] width 428 height 178
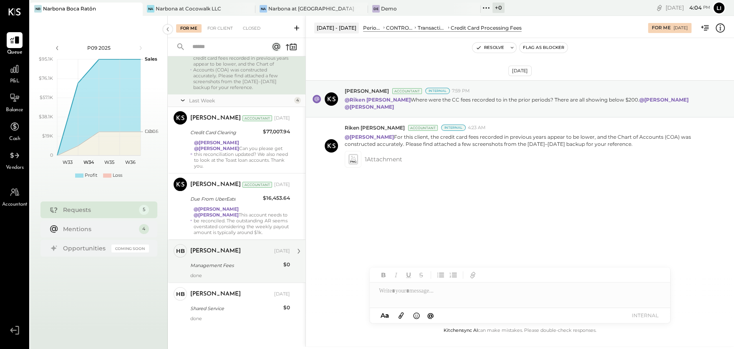
click at [227, 265] on div "Management Fees" at bounding box center [235, 265] width 91 height 8
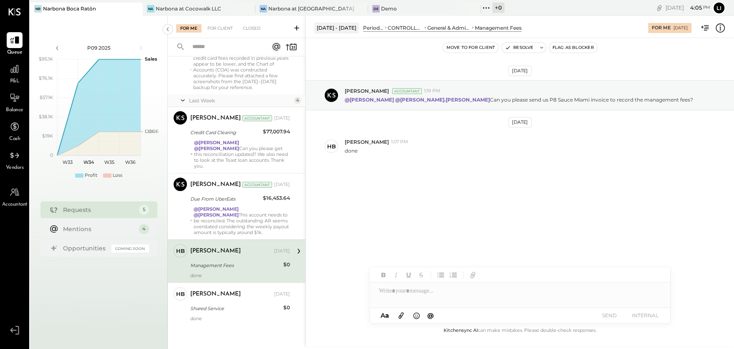
click at [450, 179] on div "Aug 18th, 2025 Joseph Shin Accountant 1:19 PM @Heidy Balart @rodrigo.calabrese …" at bounding box center [520, 141] width 428 height 165
click at [515, 50] on button "Resolve" at bounding box center [519, 48] width 35 height 10
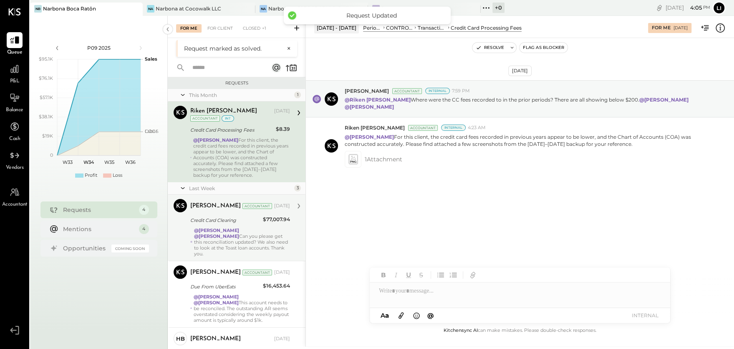
scroll to position [24, 0]
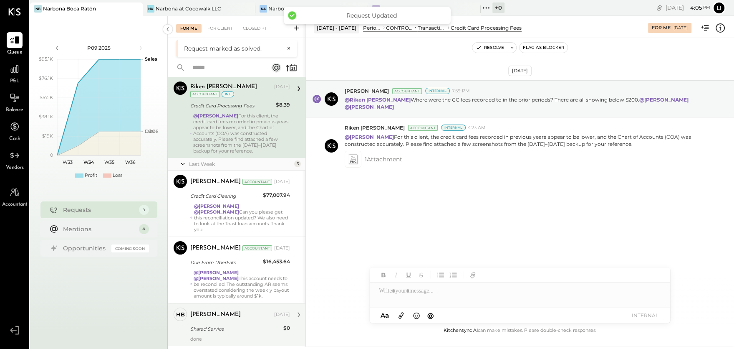
click at [217, 324] on div "Shared Service" at bounding box center [235, 329] width 91 height 10
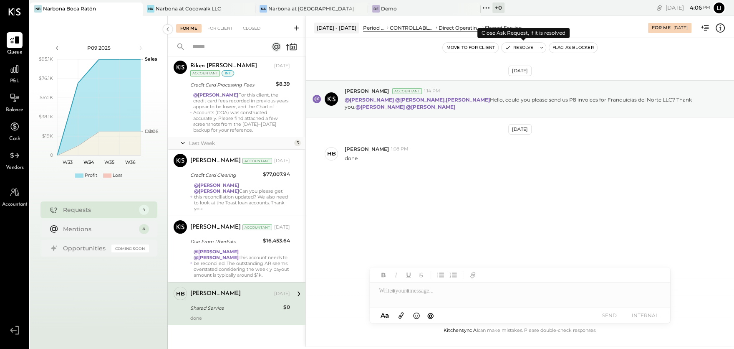
click at [516, 45] on button "Resolve" at bounding box center [519, 48] width 35 height 10
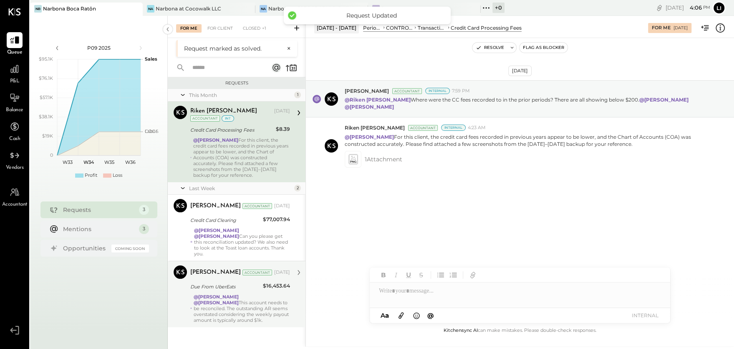
click at [241, 312] on div "@Noemi Balmaceda @Lilia Martinez Nogueda This account needs to be reconciled. T…" at bounding box center [242, 308] width 96 height 29
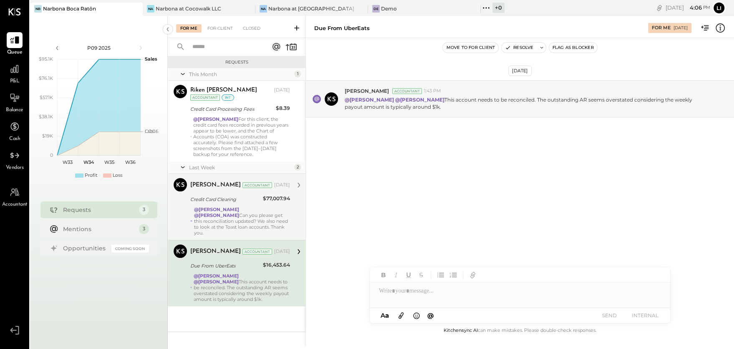
click at [255, 218] on div "@Lilia Martinez Nogueda @Noemi Balmaceda Can you please get this reconciliation…" at bounding box center [242, 220] width 96 height 29
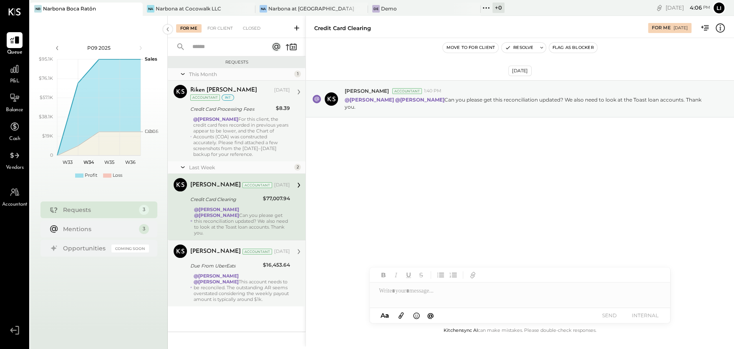
click at [254, 127] on div "@Joseph Shin For this client, the credit card fees recorded in previous years a…" at bounding box center [241, 136] width 97 height 41
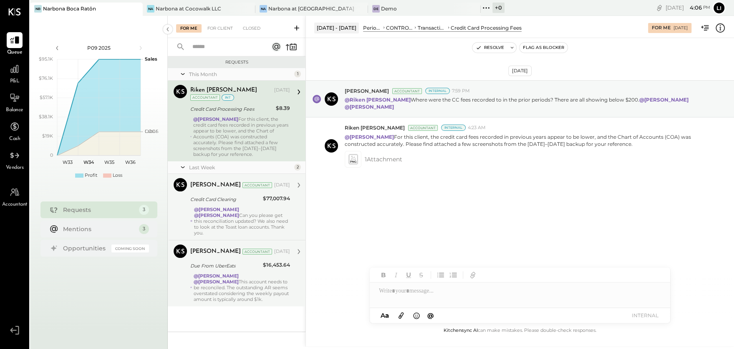
click at [217, 23] on div "For Me For Client Closed" at bounding box center [237, 27] width 138 height 22
click at [229, 31] on div "For Client" at bounding box center [220, 28] width 34 height 8
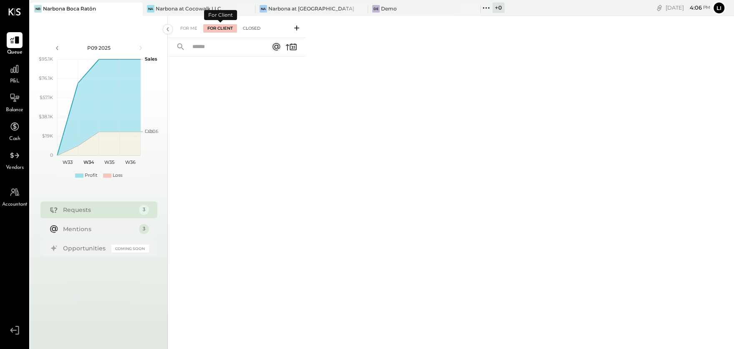
click at [249, 30] on div "Closed" at bounding box center [252, 28] width 26 height 8
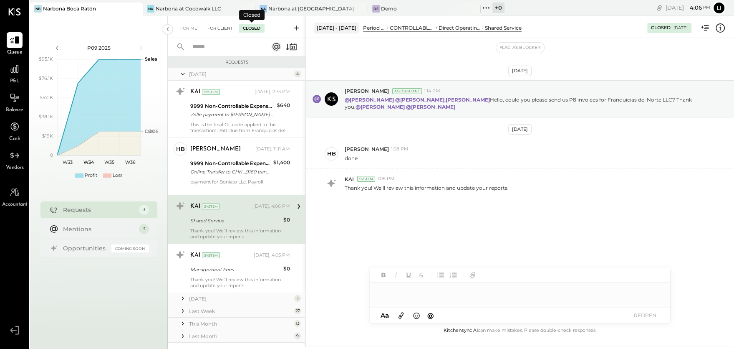
scroll to position [16, 0]
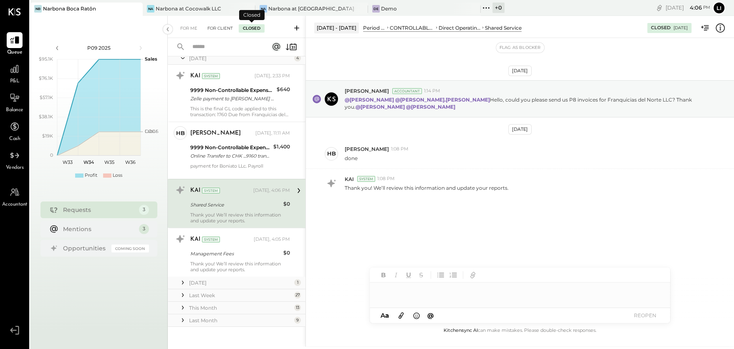
click at [219, 29] on div "For Client" at bounding box center [220, 28] width 34 height 8
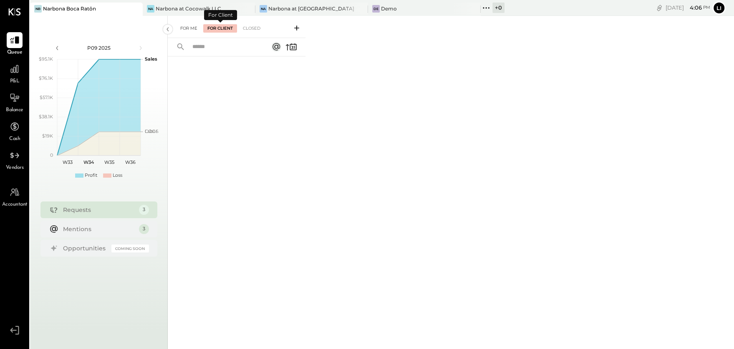
click at [188, 28] on div "For Me" at bounding box center [188, 28] width 25 height 8
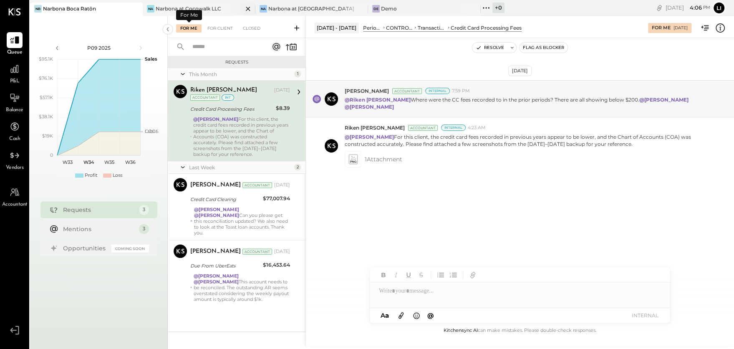
click at [169, 8] on div "Narbona at Cocowalk LLC" at bounding box center [189, 8] width 66 height 7
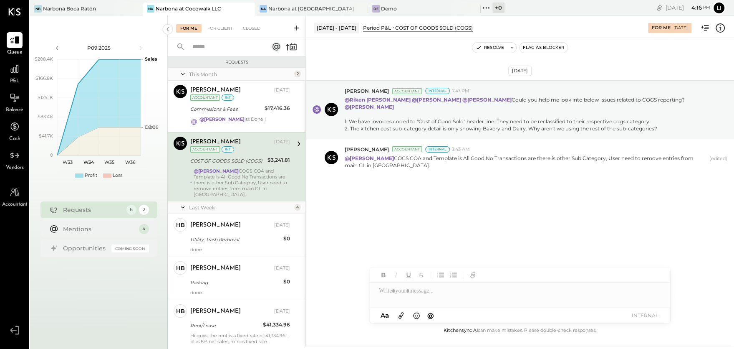
click at [297, 2] on div "NB Narbona Boca Ratōn Na Narbona at Cocowalk LLC Na Narbona at Key Biscayne LLC…" at bounding box center [273, 8] width 486 height 16
click at [290, 8] on div "Narbona at [GEOGRAPHIC_DATA] LLC" at bounding box center [311, 8] width 87 height 7
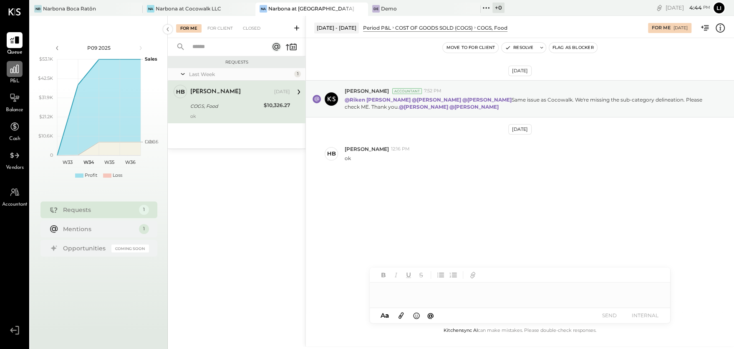
click at [15, 76] on div at bounding box center [15, 69] width 16 height 16
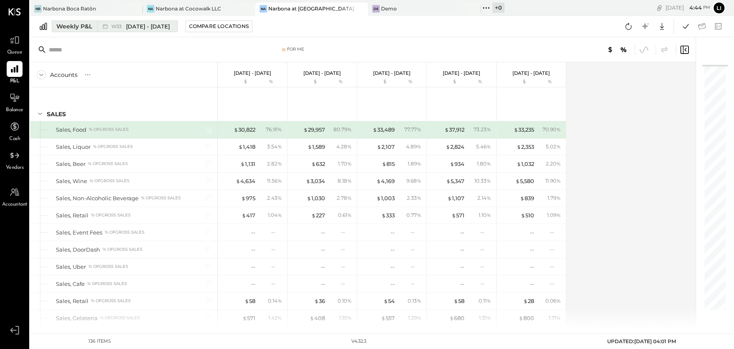
click at [145, 30] on span "[DATE] - [DATE]" at bounding box center [148, 27] width 44 height 8
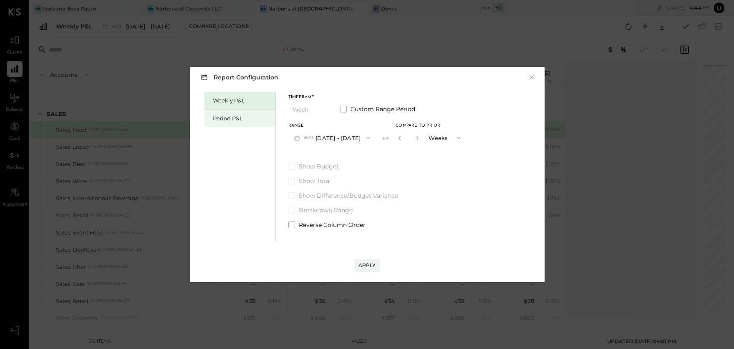
click at [249, 120] on div "Period P&L" at bounding box center [242, 118] width 58 height 8
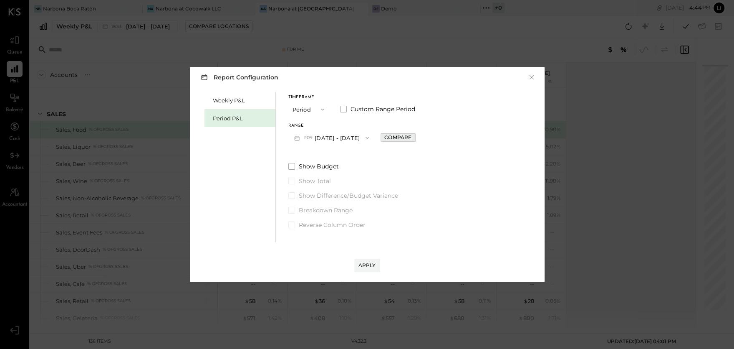
click at [404, 137] on div "Compare" at bounding box center [398, 137] width 27 height 7
click at [430, 141] on div "*" at bounding box center [417, 137] width 45 height 15
click at [421, 140] on div "*" at bounding box center [408, 137] width 26 height 15
click at [420, 140] on button "button" at bounding box center [416, 137] width 7 height 9
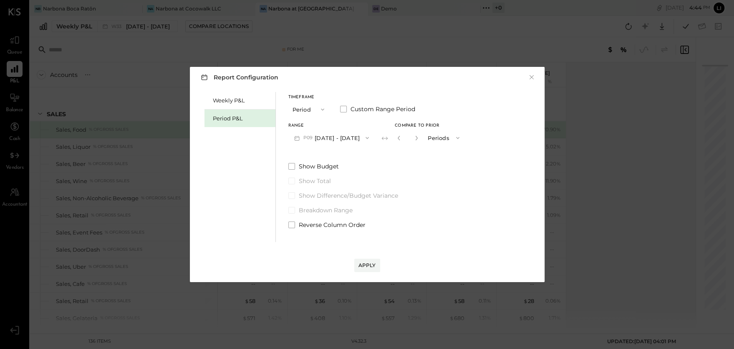
click at [420, 140] on button "button" at bounding box center [416, 137] width 7 height 9
type input "*"
click at [377, 258] on button "Apply" at bounding box center [367, 264] width 26 height 13
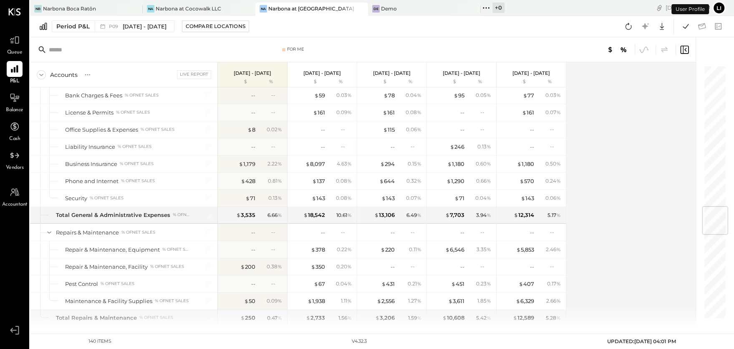
scroll to position [1881, 0]
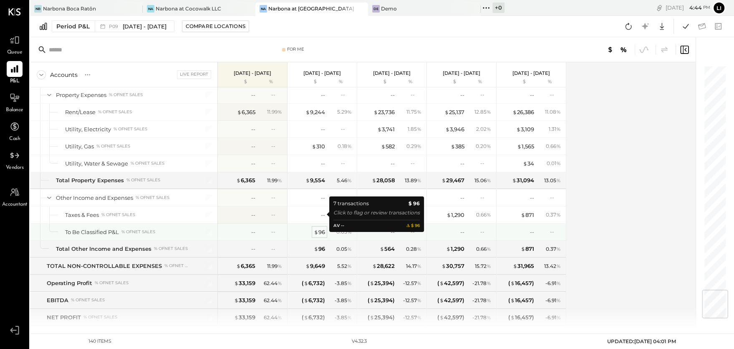
click at [322, 228] on div "$ 96" at bounding box center [319, 232] width 11 height 8
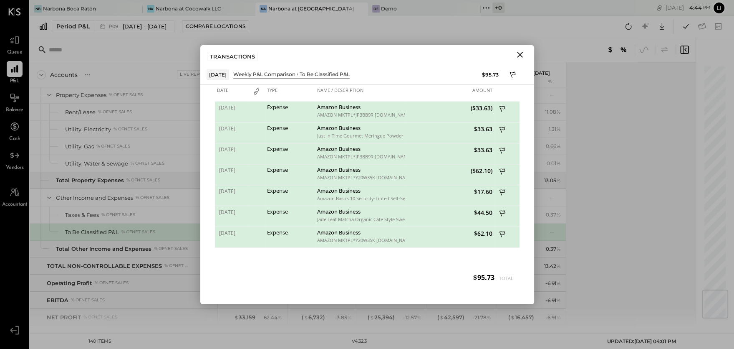
click at [521, 53] on icon "Close" at bounding box center [520, 55] width 6 height 6
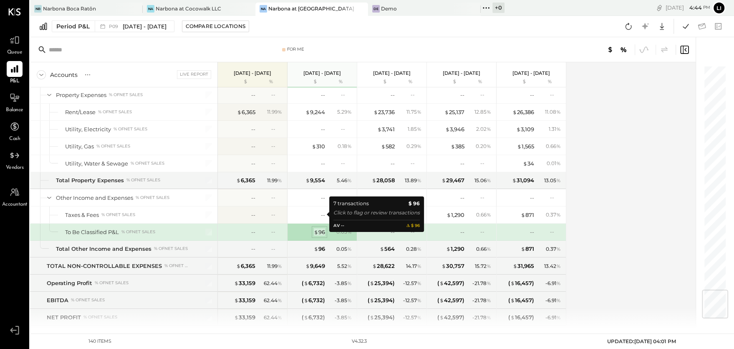
click at [321, 228] on div "$ 96" at bounding box center [319, 232] width 11 height 8
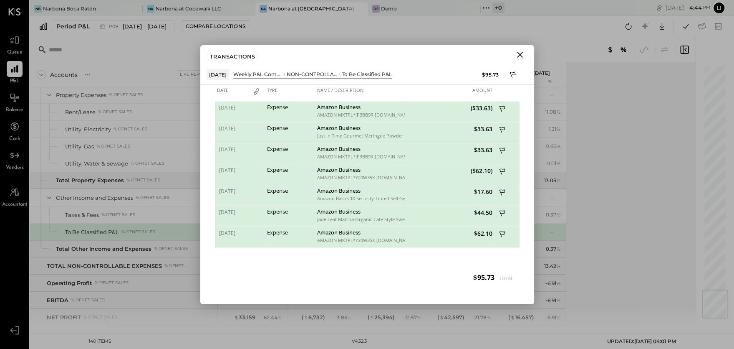
click at [521, 53] on icon "Close" at bounding box center [520, 55] width 10 height 10
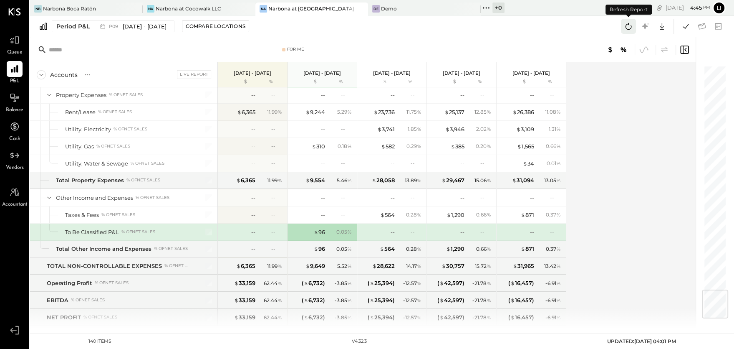
click at [625, 28] on icon at bounding box center [628, 26] width 11 height 11
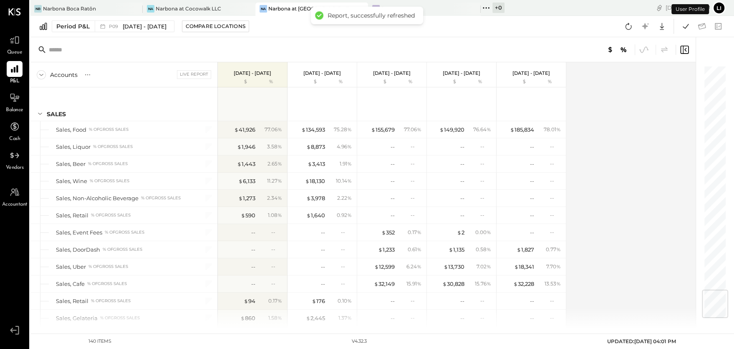
scroll to position [1879, 0]
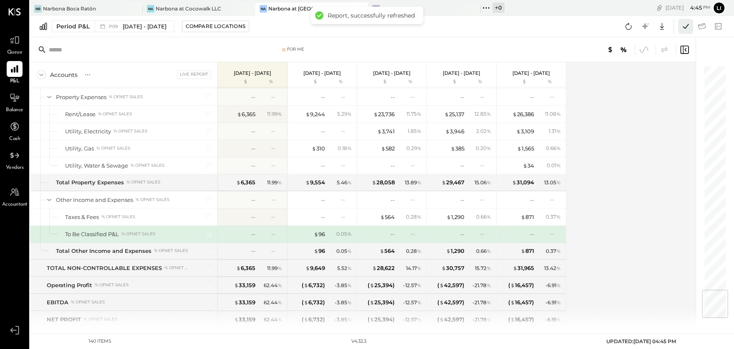
click at [685, 27] on icon at bounding box center [686, 26] width 11 height 11
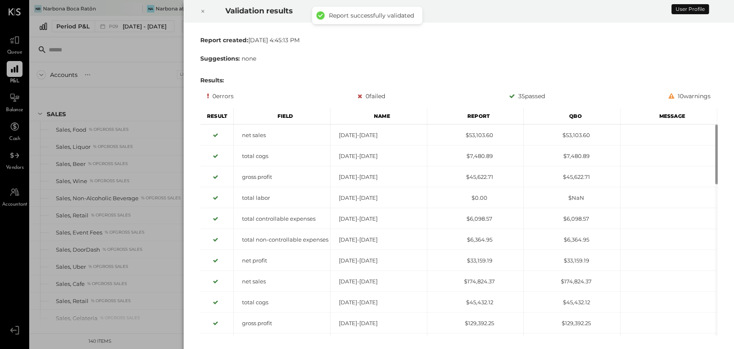
scroll to position [1879, 0]
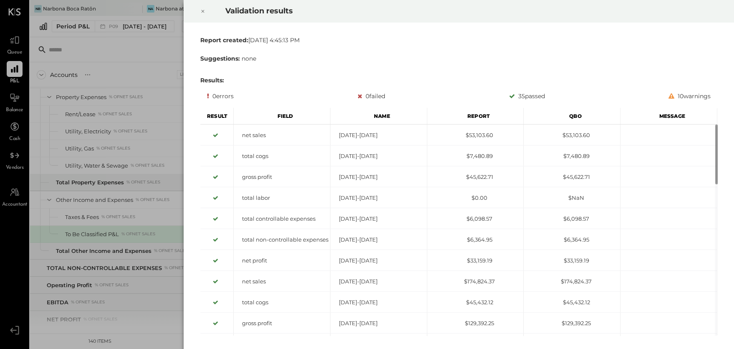
click at [204, 10] on icon at bounding box center [202, 11] width 5 height 10
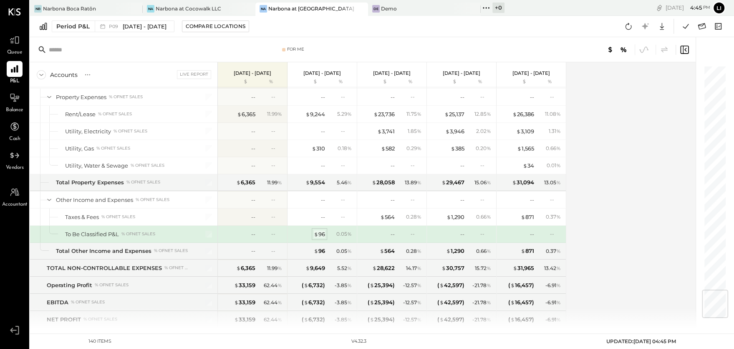
click at [318, 230] on div "$ 96" at bounding box center [319, 234] width 11 height 8
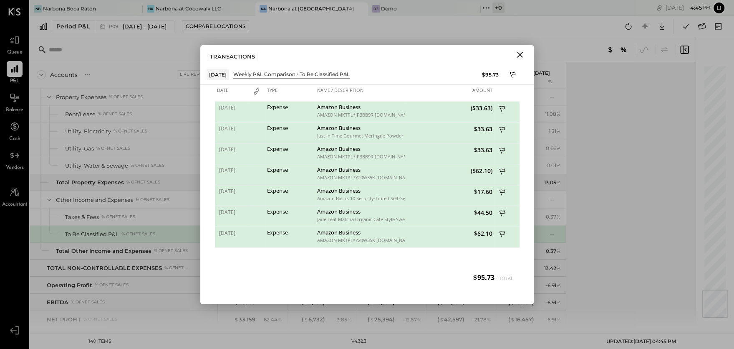
click at [518, 58] on icon "Close" at bounding box center [520, 55] width 10 height 10
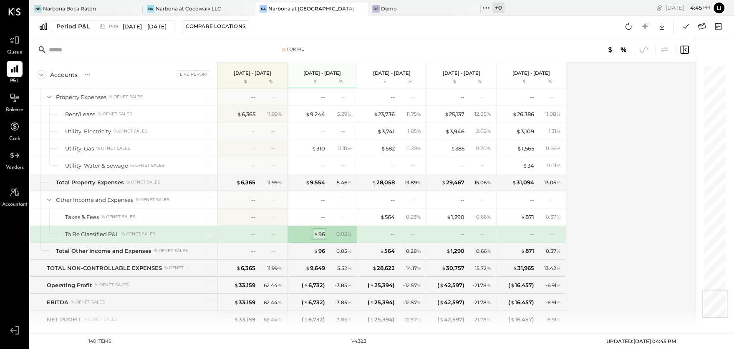
click at [318, 230] on span "$" at bounding box center [316, 233] width 5 height 7
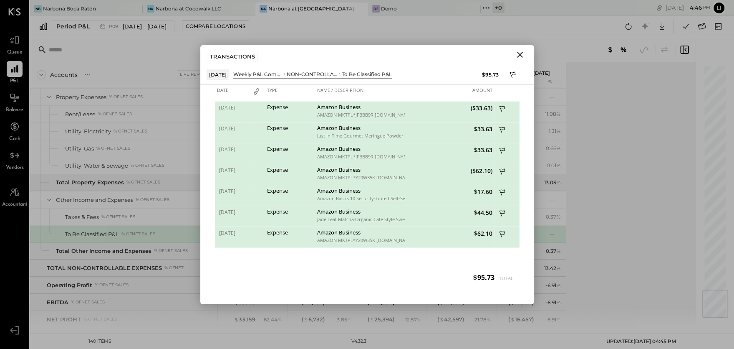
click at [522, 54] on icon "Close" at bounding box center [520, 55] width 10 height 10
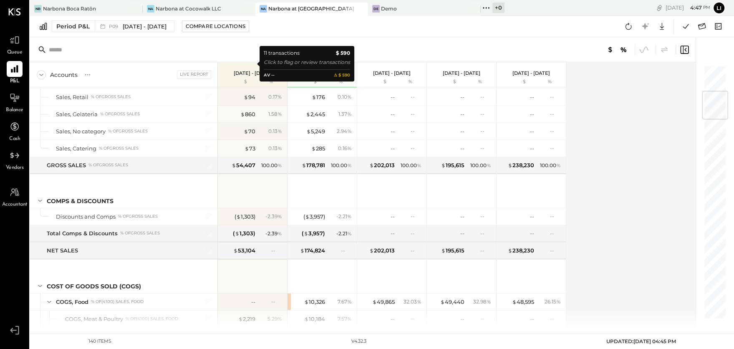
scroll to position [218, 0]
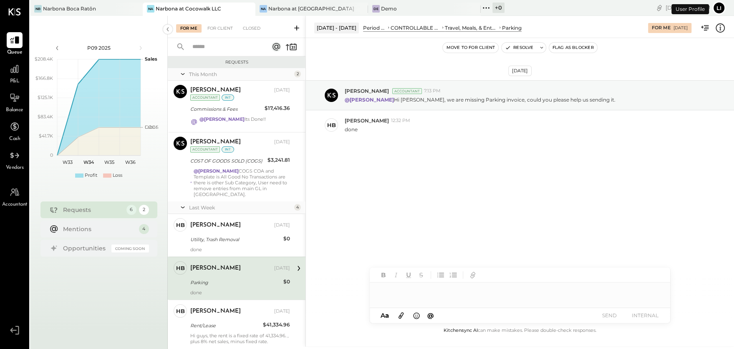
scroll to position [66, 0]
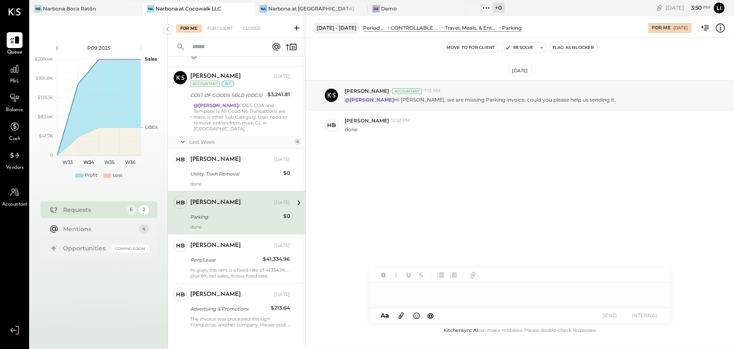
click at [16, 87] on li "Queue P&L Balance Cash Vendors" at bounding box center [14, 101] width 28 height 139
click at [16, 75] on div at bounding box center [15, 69] width 16 height 16
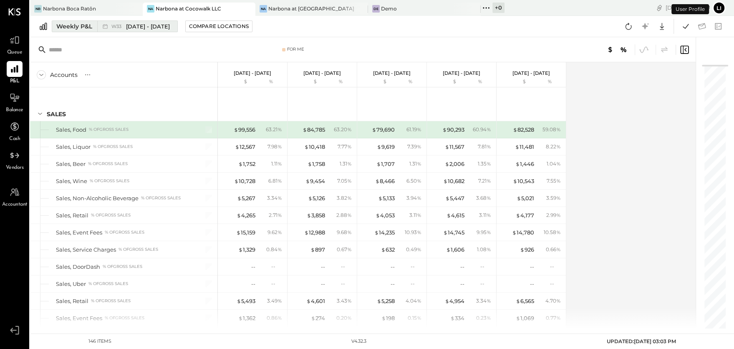
click at [126, 25] on span "[DATE] - [DATE]" at bounding box center [148, 27] width 44 height 8
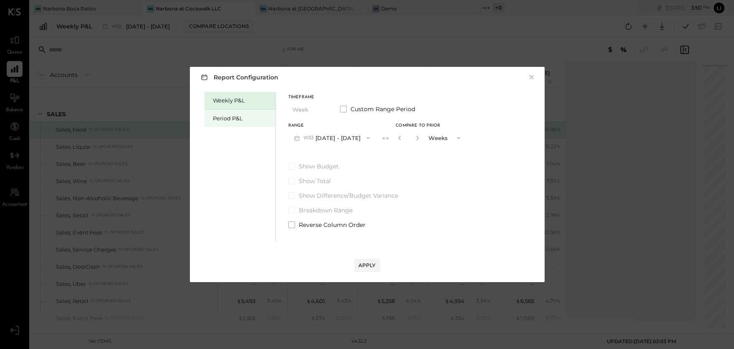
click at [241, 117] on div "Period P&L" at bounding box center [242, 118] width 58 height 8
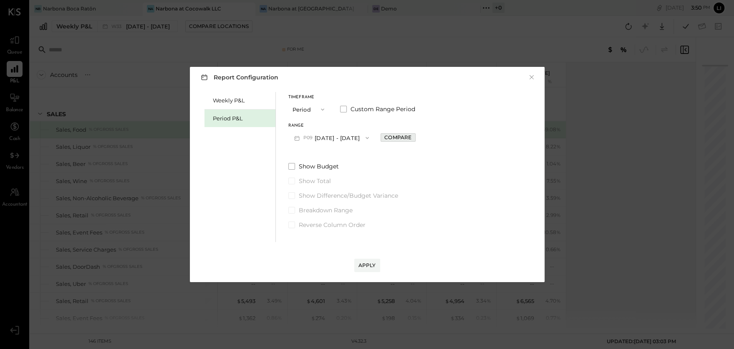
click at [410, 134] on div "Compare" at bounding box center [398, 137] width 27 height 7
click at [430, 137] on div "*" at bounding box center [417, 137] width 45 height 15
click at [419, 137] on icon "button" at bounding box center [416, 137] width 5 height 5
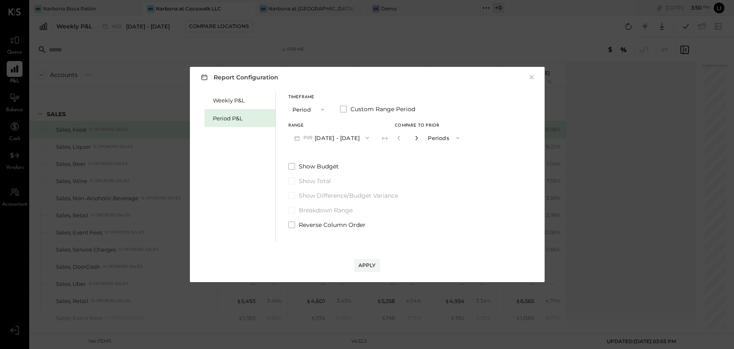
type input "*"
click at [379, 263] on button "Apply" at bounding box center [367, 264] width 26 height 13
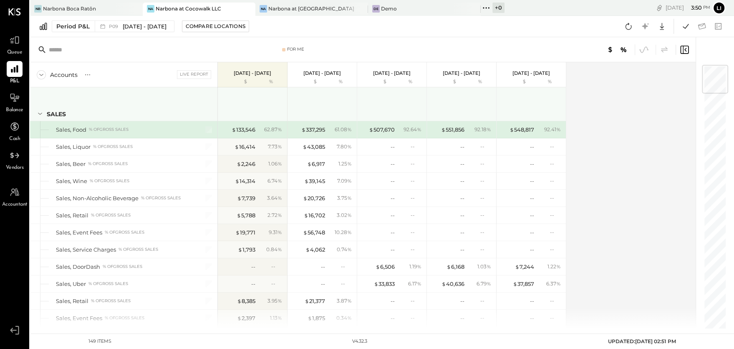
scroll to position [1599, 0]
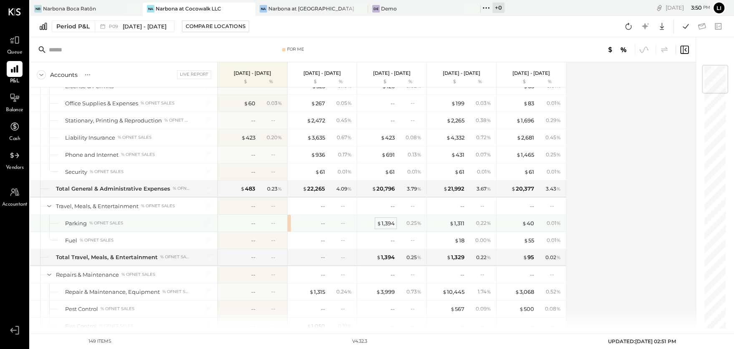
click at [386, 219] on div "$ 1,394" at bounding box center [386, 223] width 18 height 8
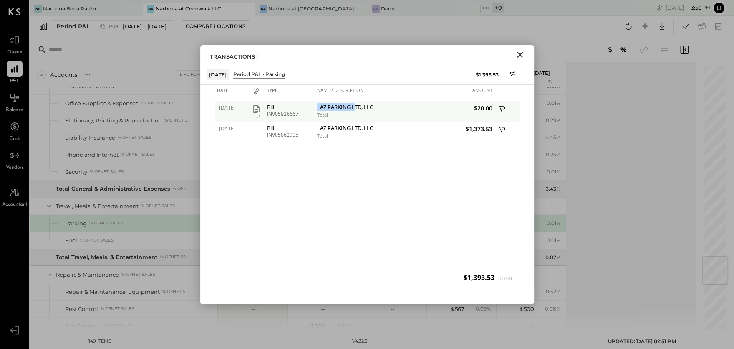
drag, startPoint x: 317, startPoint y: 105, endPoint x: 355, endPoint y: 106, distance: 37.6
click at [355, 106] on div "LAZ PARKING LTD, LLC" at bounding box center [360, 108] width 86 height 8
copy div "LAZ PARKING L"
click at [519, 53] on icon "Close" at bounding box center [520, 55] width 10 height 10
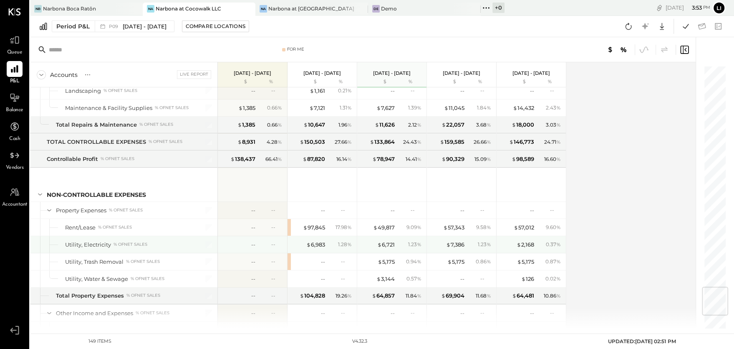
scroll to position [1857, 0]
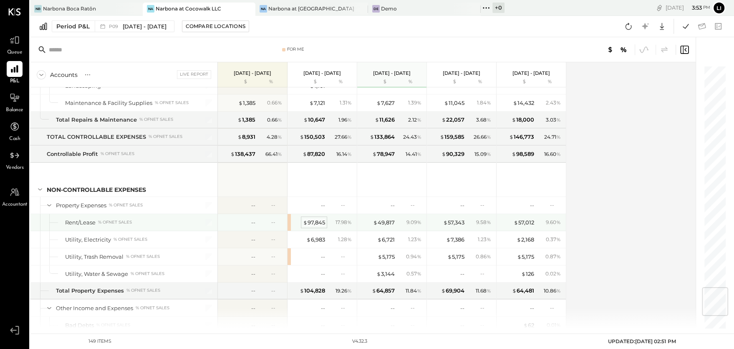
click at [310, 218] on div "$ 97,845" at bounding box center [314, 222] width 22 height 8
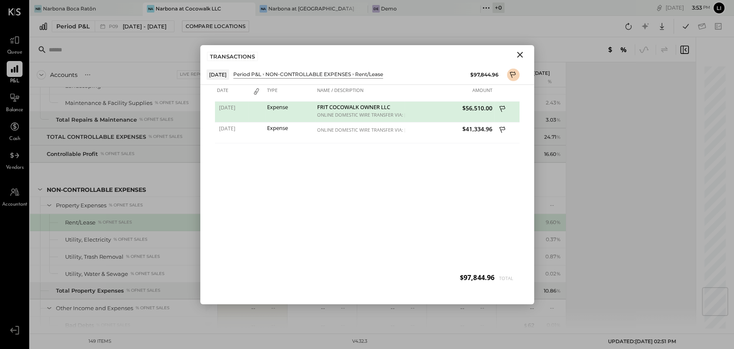
click at [392, 172] on div "[DATE] Expense FRIT COCOWALK OWNER LLC ONLINE DOMESTIC WIRE TRANSFER VIA: [PERS…" at bounding box center [367, 195] width 305 height 188
click at [357, 132] on div "ONLINE DOMESTIC WIRE TRANSFER VIA: [PERSON_NAME] FARGO BANK, N.A./0407 A/C: FRI…" at bounding box center [360, 132] width 90 height 21
click at [353, 168] on div "[DATE] Expense FRIT COCOWALK OWNER LLC ONLINE DOMESTIC WIRE TRANSFER VIA: [PERS…" at bounding box center [367, 195] width 305 height 188
click at [527, 51] on div "TRANSACTIONS" at bounding box center [367, 54] width 334 height 19
click at [521, 53] on icon "Close" at bounding box center [520, 55] width 10 height 10
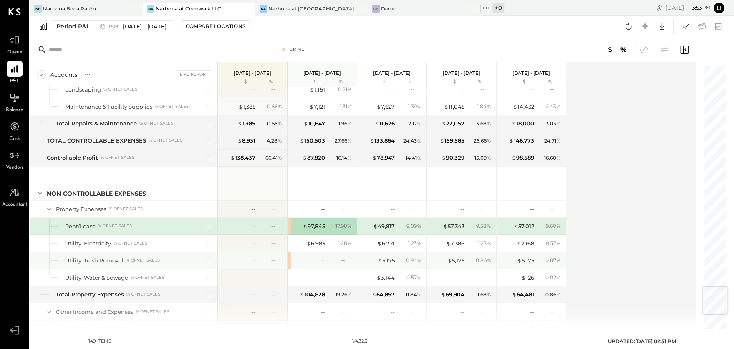
scroll to position [1846, 0]
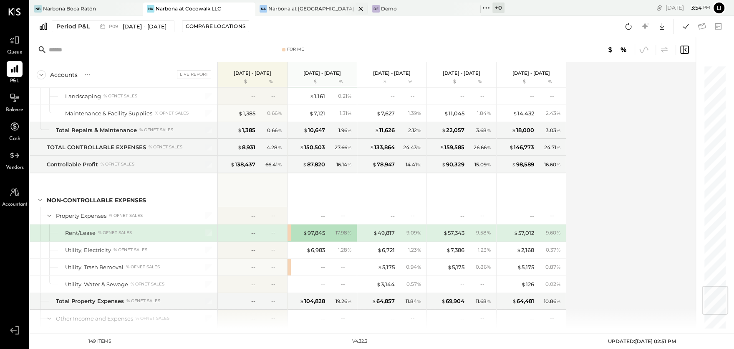
click at [316, 14] on div "Na Narbona at [GEOGRAPHIC_DATA] LLC" at bounding box center [312, 9] width 113 height 13
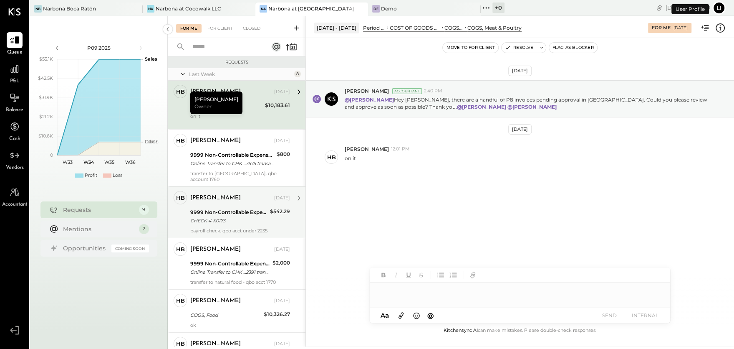
scroll to position [230, 0]
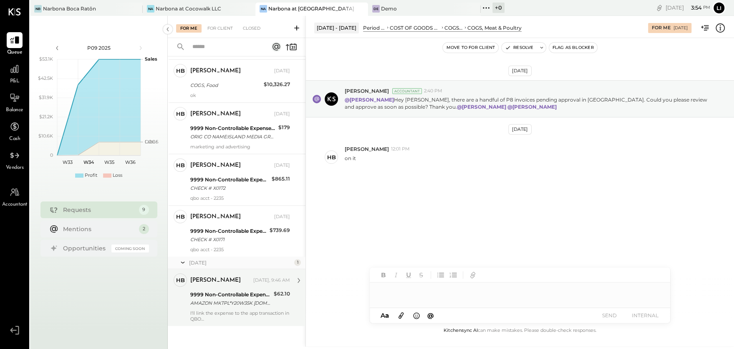
click at [222, 300] on div "AMAZON MKTPL*Y20W35K [DOMAIN_NAME][URL] WA 08/04" at bounding box center [230, 303] width 81 height 8
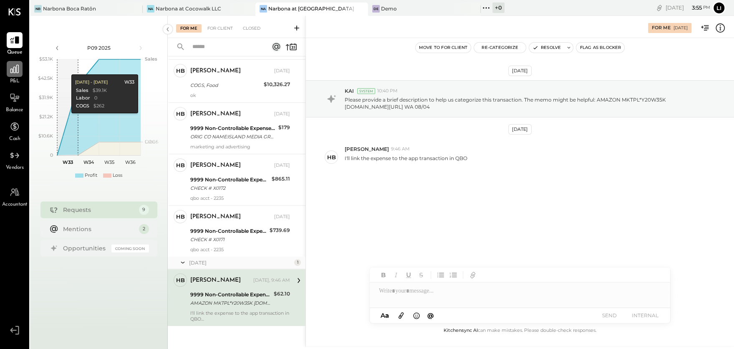
click at [13, 64] on icon at bounding box center [14, 68] width 11 height 11
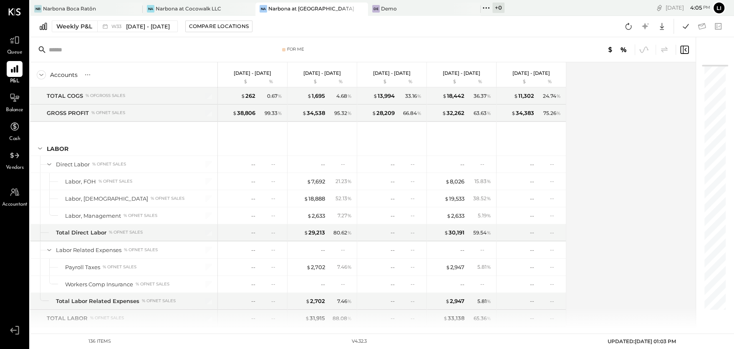
scroll to position [1311, 0]
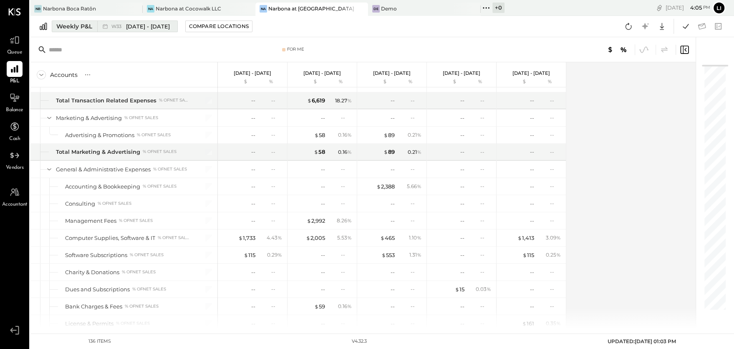
click at [109, 27] on div "W33 [DATE] - [DATE]" at bounding box center [135, 26] width 76 height 11
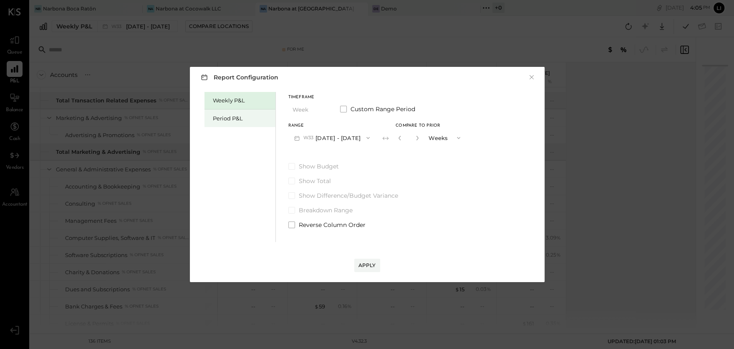
click at [242, 117] on div "Period P&L" at bounding box center [242, 118] width 58 height 8
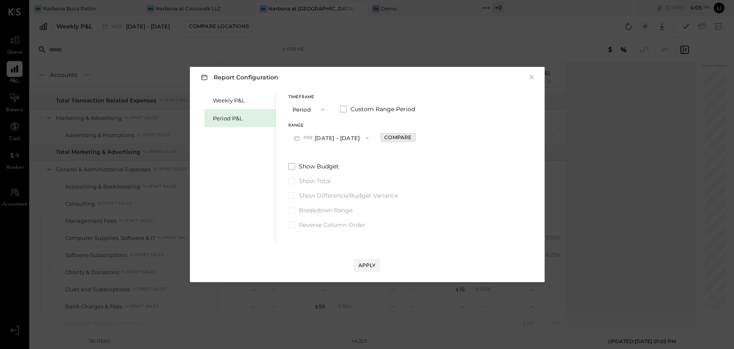
click at [408, 135] on div "Compare" at bounding box center [398, 137] width 27 height 7
click at [418, 137] on icon "button" at bounding box center [417, 138] width 2 height 5
click at [420, 135] on button "button" at bounding box center [416, 137] width 7 height 9
type input "*"
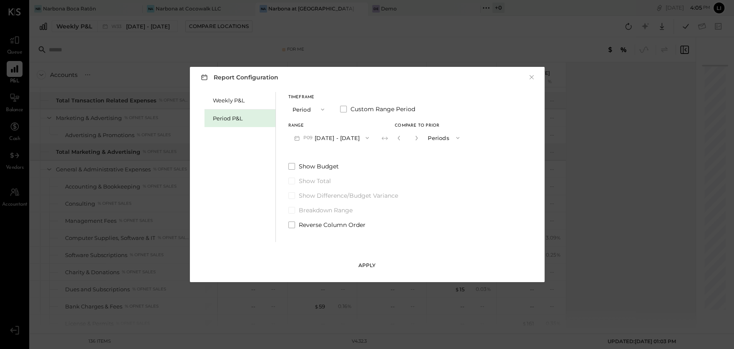
click at [359, 263] on div "Apply" at bounding box center [368, 264] width 18 height 7
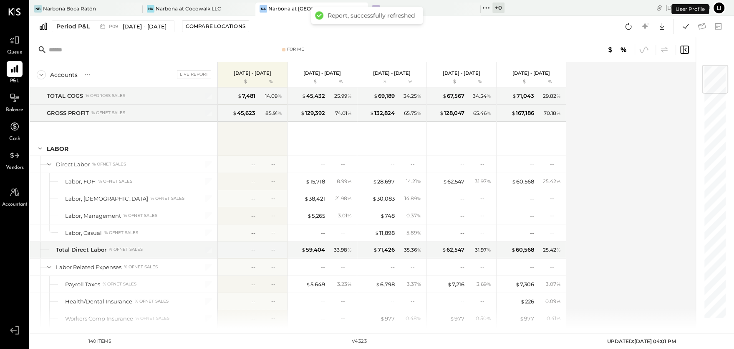
scroll to position [1362, 0]
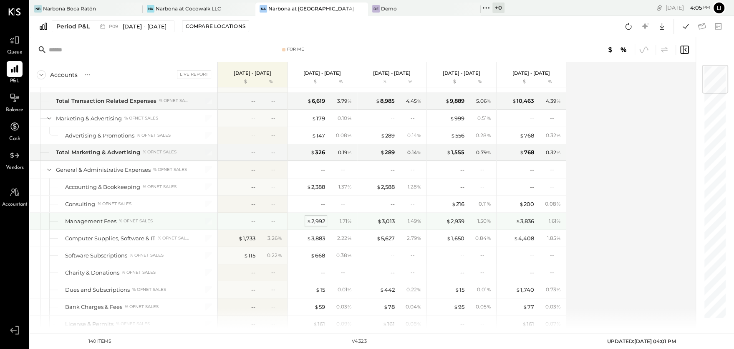
click at [315, 217] on div "$ 2,992" at bounding box center [316, 221] width 18 height 8
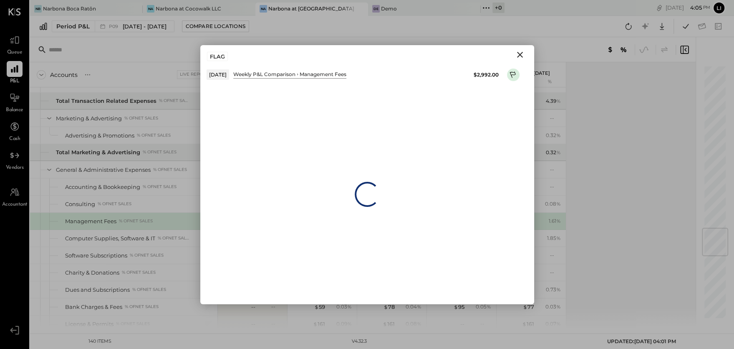
click at [315, 206] on div "Loading…" at bounding box center [367, 194] width 334 height 220
click at [514, 56] on button "Close" at bounding box center [520, 54] width 15 height 11
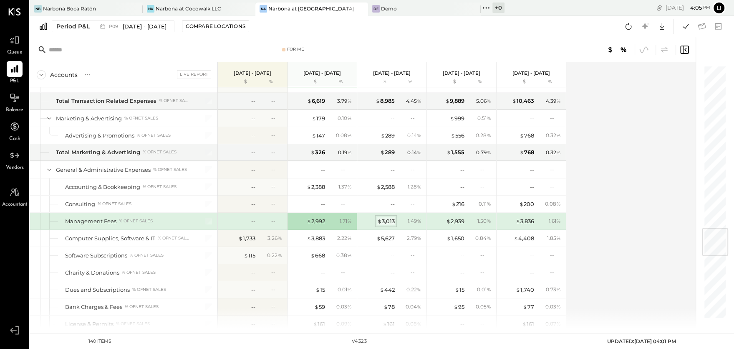
click at [384, 217] on div "$ 3,013" at bounding box center [386, 221] width 18 height 8
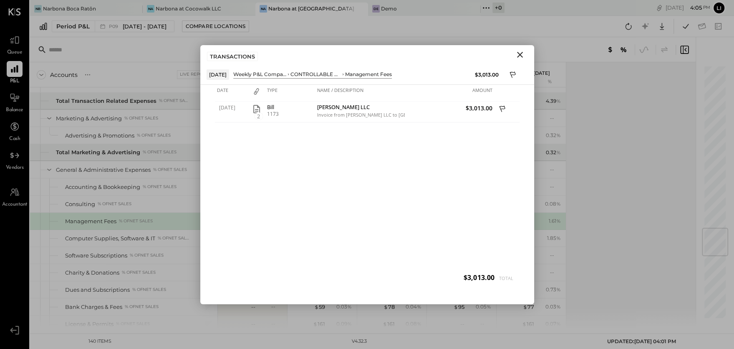
click at [523, 52] on icon "Close" at bounding box center [520, 55] width 10 height 10
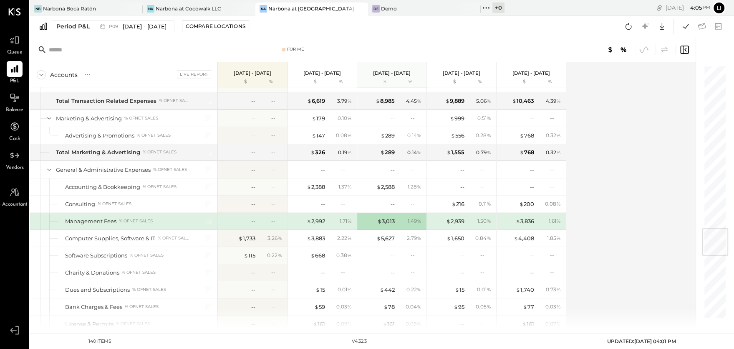
scroll to position [1159, 0]
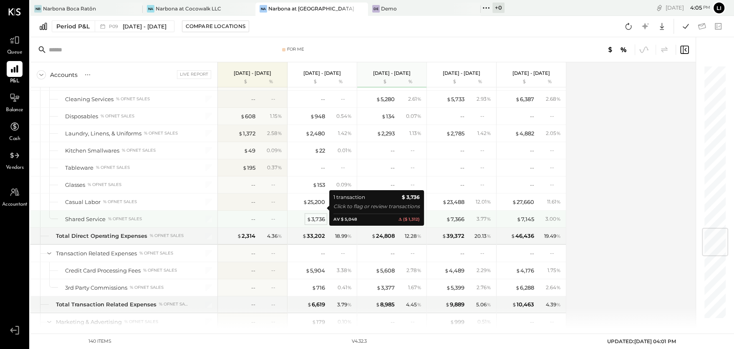
click at [312, 215] on div "$ 3,736" at bounding box center [316, 219] width 18 height 8
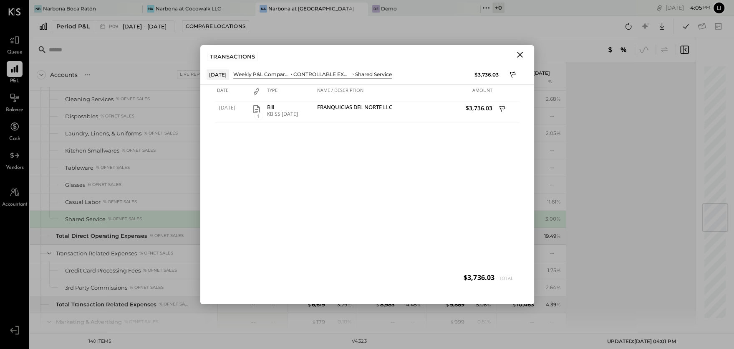
click at [525, 51] on icon "Close" at bounding box center [520, 55] width 10 height 10
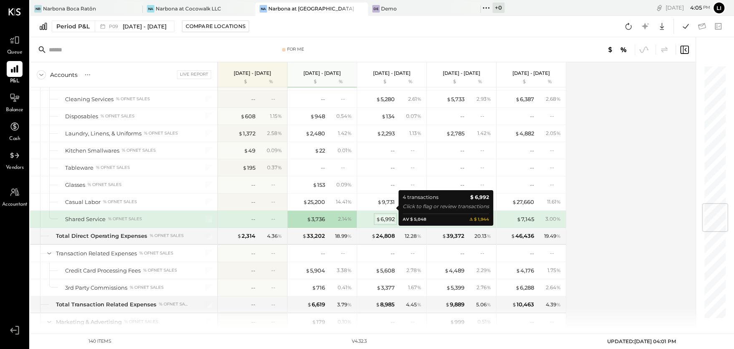
click at [380, 215] on div "$ 6,992" at bounding box center [385, 219] width 19 height 8
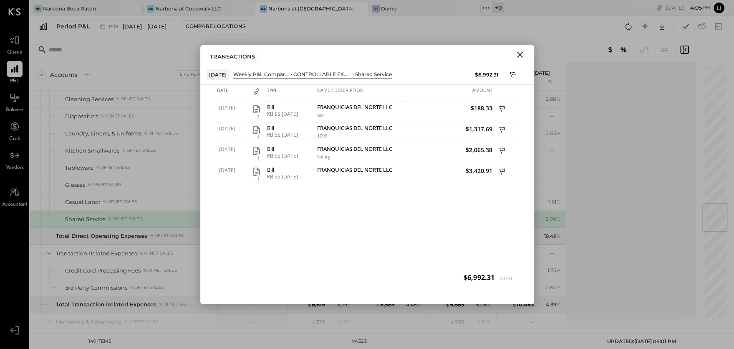
click at [515, 54] on icon "Close" at bounding box center [520, 55] width 10 height 10
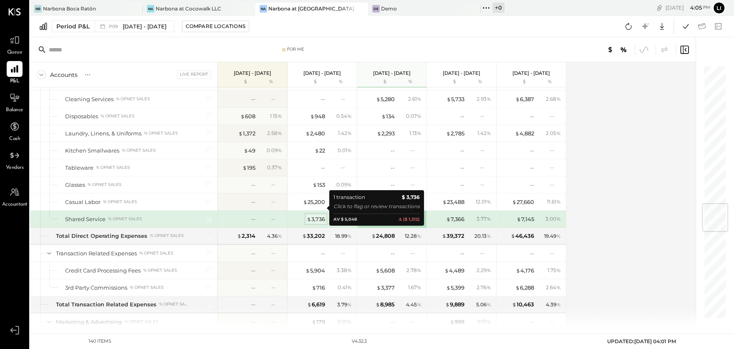
click at [314, 215] on div "$ 3,736" at bounding box center [316, 219] width 18 height 8
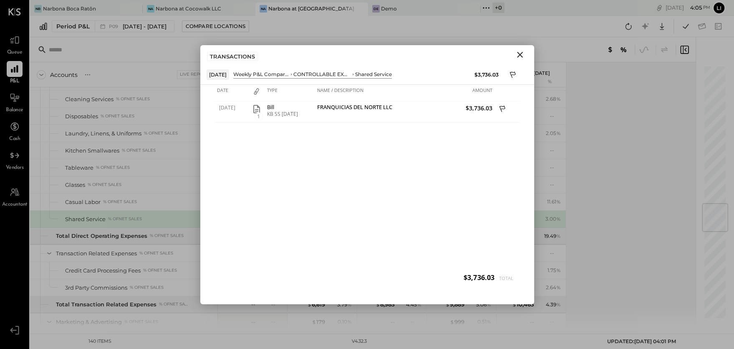
click at [518, 56] on icon "Close" at bounding box center [520, 55] width 6 height 6
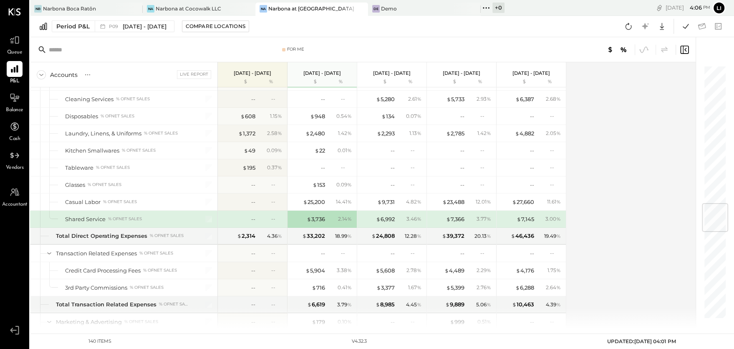
click at [84, 18] on div "Period P&L P09 [DATE] - [DATE] Compare Locations Google Sheets Excel" at bounding box center [382, 26] width 704 height 21
click at [75, 11] on div "Narbona Boca Ratōn" at bounding box center [69, 8] width 53 height 7
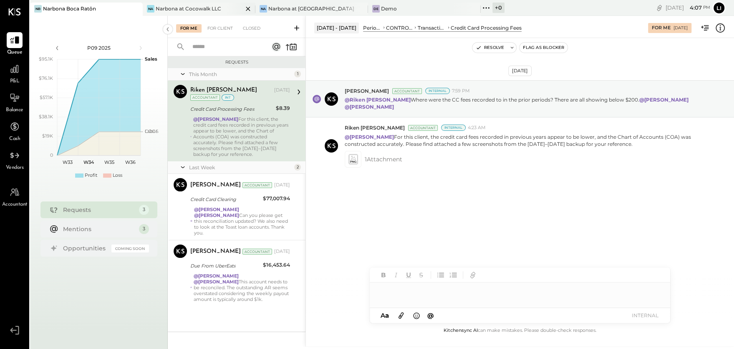
click at [202, 9] on div "Narbona at Cocowalk LLC" at bounding box center [189, 8] width 66 height 7
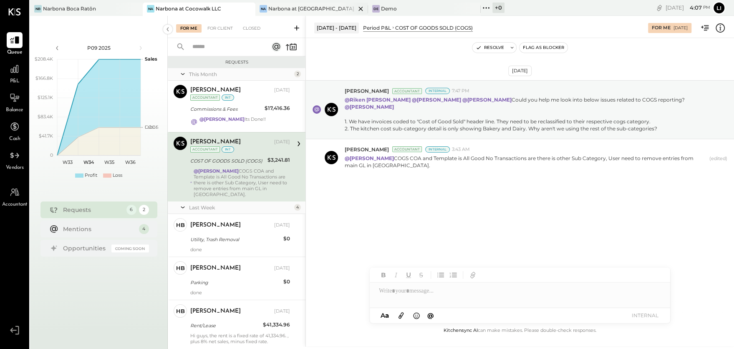
click at [286, 13] on div "Na Narbona at [GEOGRAPHIC_DATA] LLC" at bounding box center [312, 9] width 113 height 13
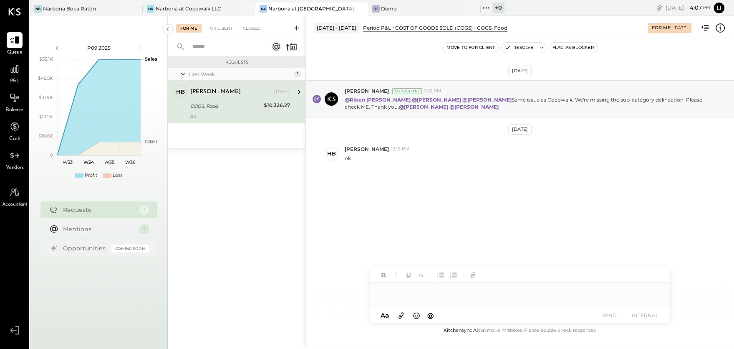
click at [367, 187] on div "[DATE] [PERSON_NAME] Accountant 7:52 PM @[PERSON_NAME] @[PERSON_NAME] @[PERSON_…" at bounding box center [520, 145] width 428 height 172
click at [227, 31] on div "For Client" at bounding box center [220, 28] width 34 height 8
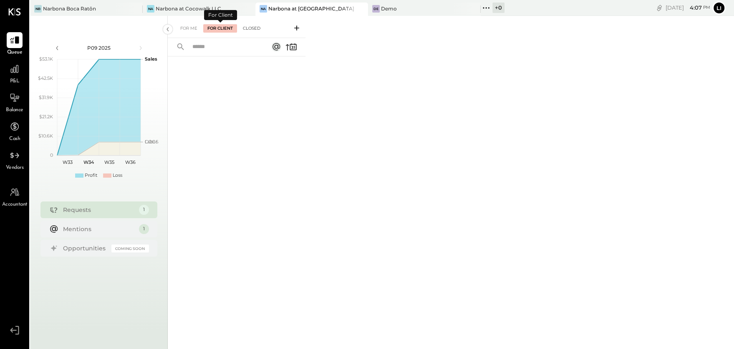
click at [263, 31] on div "Closed" at bounding box center [252, 28] width 26 height 8
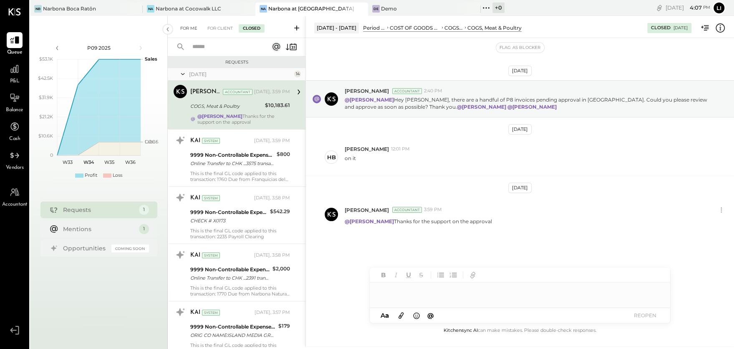
click at [185, 32] on div "For Me" at bounding box center [188, 28] width 25 height 8
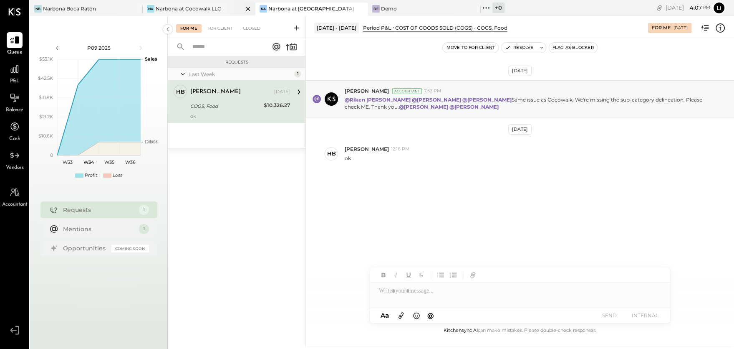
click at [211, 12] on div "Narbona at Cocowalk LLC" at bounding box center [189, 8] width 66 height 7
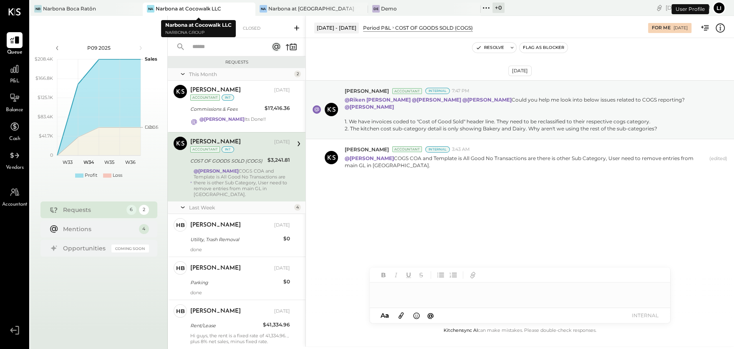
scroll to position [66, 0]
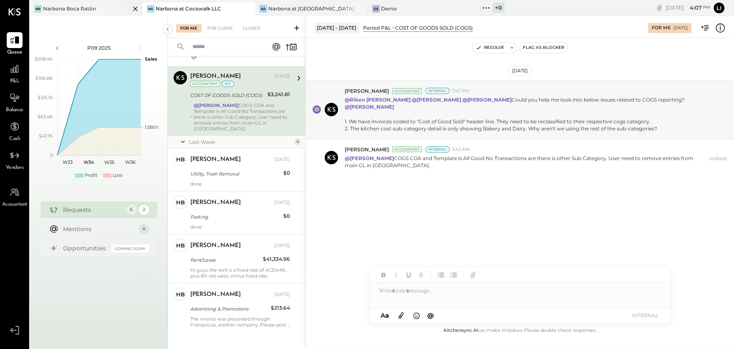
click at [87, 7] on div "Narbona Boca Ratōn" at bounding box center [69, 8] width 53 height 7
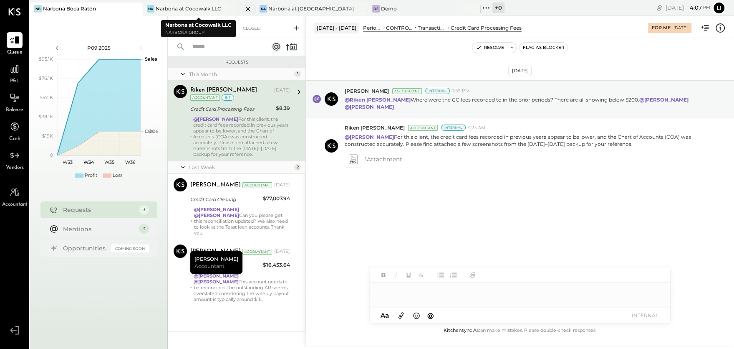
click at [180, 3] on div "Na Narbona at Cocowalk LLC" at bounding box center [199, 9] width 113 height 13
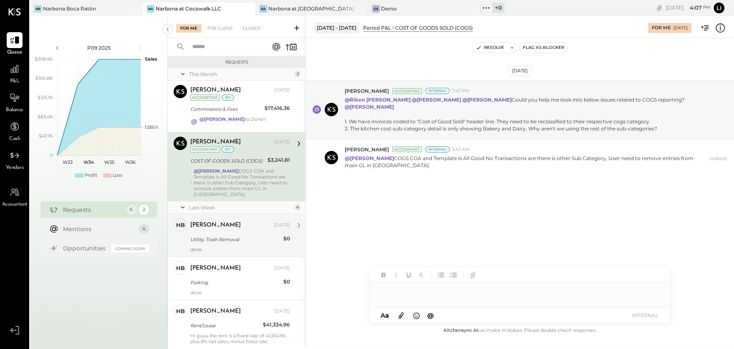
scroll to position [66, 0]
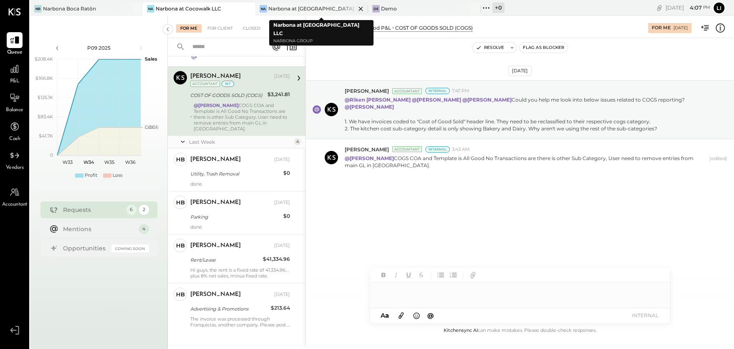
click at [287, 9] on div "Narbona at [GEOGRAPHIC_DATA] LLC" at bounding box center [311, 8] width 87 height 7
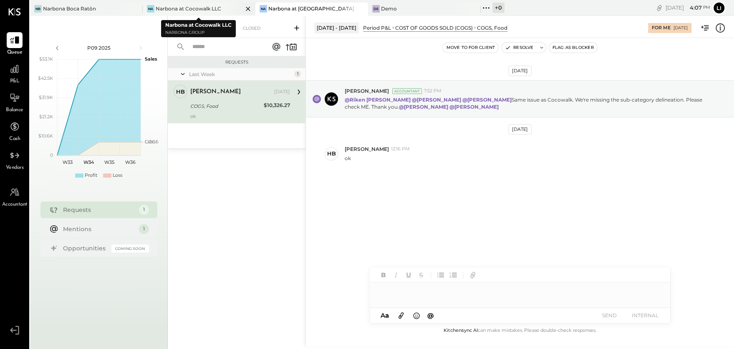
click at [210, 13] on div "Na Narbona at Cocowalk LLC" at bounding box center [199, 9] width 113 height 13
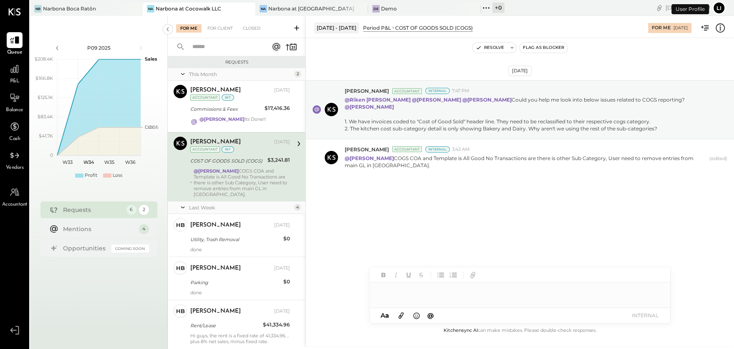
scroll to position [9, 0]
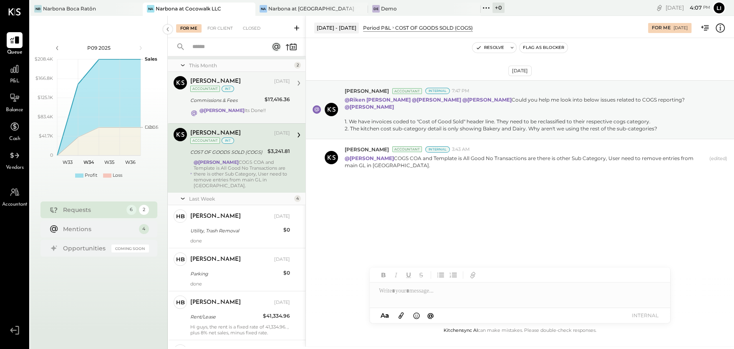
click at [249, 109] on div "@[PERSON_NAME] Its Done!!" at bounding box center [233, 113] width 66 height 12
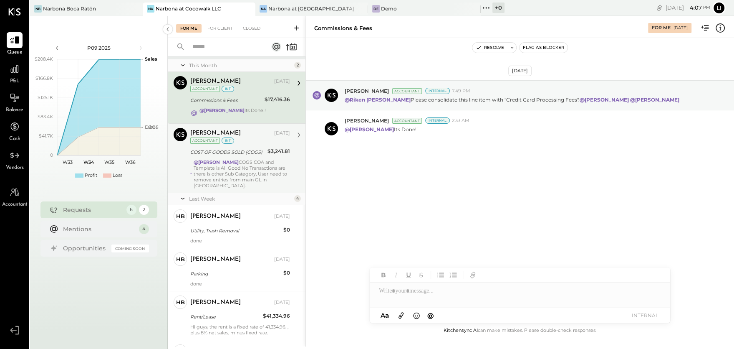
click at [245, 163] on div "@[PERSON_NAME] COGS COA and Template is All Good No Transactions are there is o…" at bounding box center [242, 173] width 96 height 29
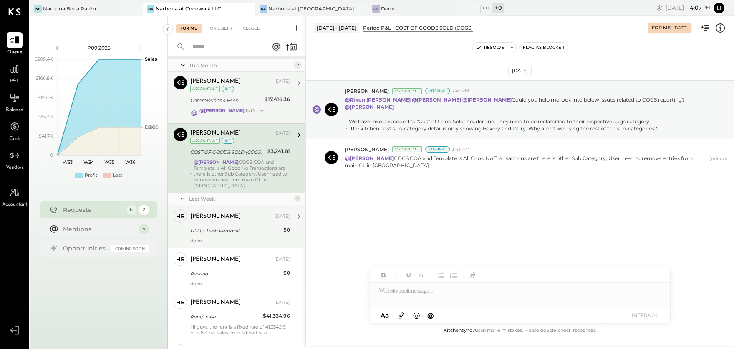
click at [238, 226] on div "Utility, Trash Removal" at bounding box center [235, 230] width 91 height 8
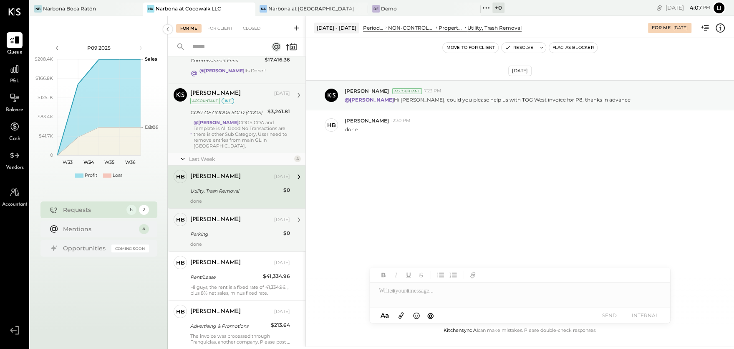
scroll to position [66, 0]
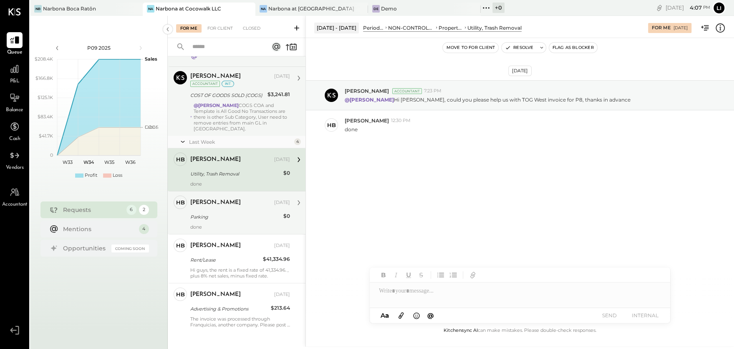
click at [229, 200] on div "[PERSON_NAME] [DATE]" at bounding box center [240, 203] width 100 height 12
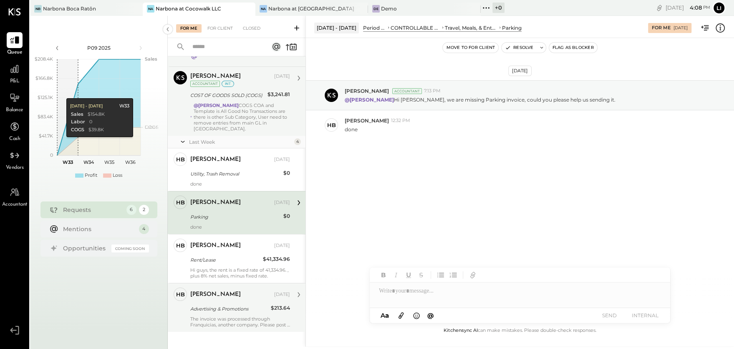
click at [238, 316] on div "The invoice was processed through Franquicias, another company. Please post it …" at bounding box center [240, 322] width 100 height 12
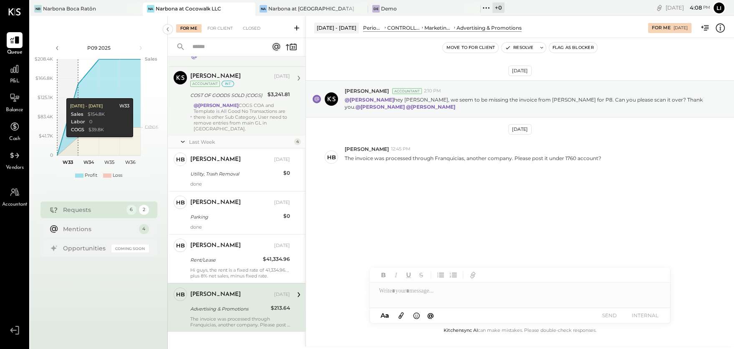
click at [461, 214] on div "[DATE] [PERSON_NAME] Accountant 2:10 PM @[PERSON_NAME] hey [PERSON_NAME], we se…" at bounding box center [520, 148] width 428 height 179
click at [486, 251] on div "[DATE] [PERSON_NAME] Accountant 2:10 PM @[PERSON_NAME] hey [PERSON_NAME], we se…" at bounding box center [520, 181] width 428 height 287
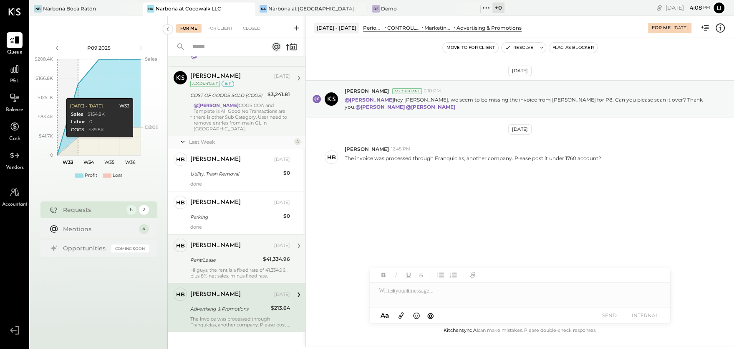
click at [218, 256] on div "Rent/Lease" at bounding box center [225, 260] width 70 height 8
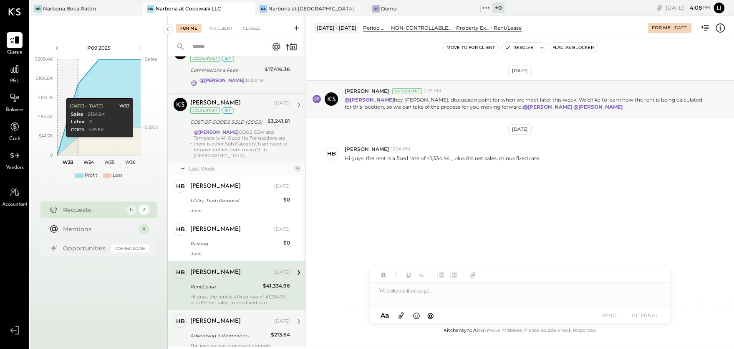
scroll to position [35, 0]
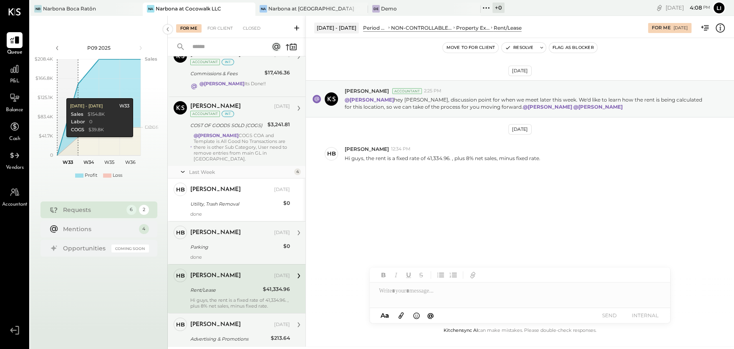
click at [212, 243] on div "Parking" at bounding box center [235, 247] width 91 height 8
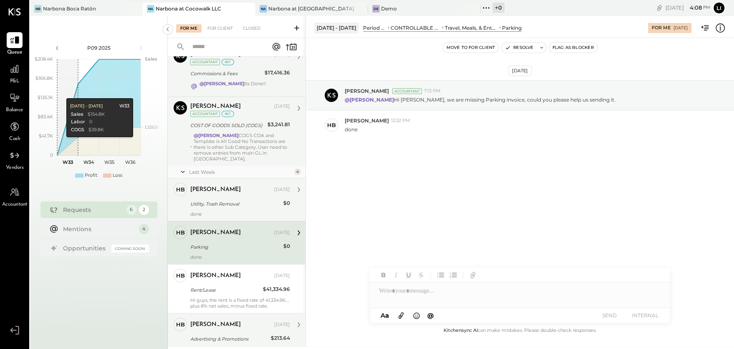
click at [212, 200] on div "Utility, Trash Removal" at bounding box center [235, 204] width 91 height 8
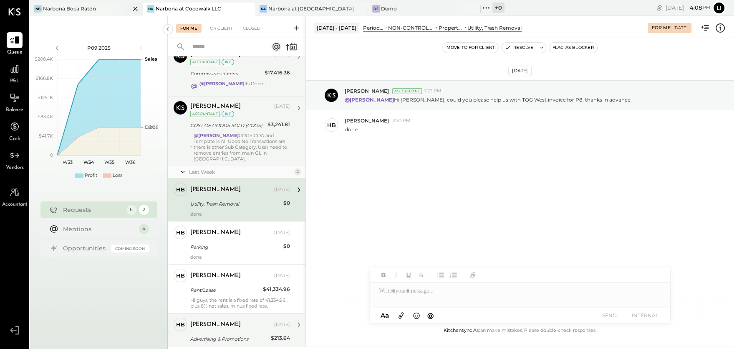
click at [83, 13] on div "[PERSON_NAME] Boca Ratōn" at bounding box center [86, 9] width 113 height 13
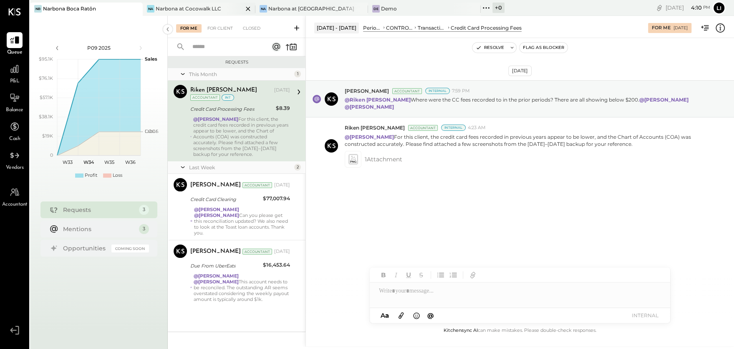
click at [167, 13] on div "Na Narbona at Cocowalk LLC" at bounding box center [199, 9] width 113 height 13
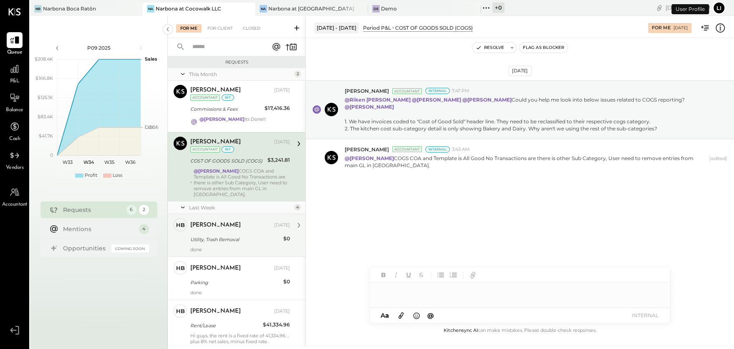
scroll to position [66, 0]
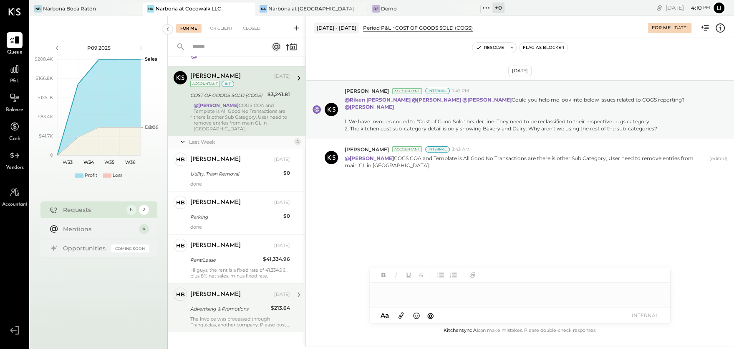
click at [225, 293] on div "[PERSON_NAME] [DATE]" at bounding box center [240, 294] width 100 height 14
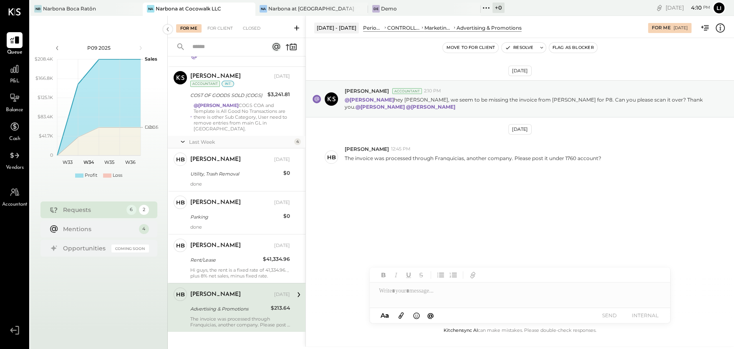
click at [405, 301] on div at bounding box center [520, 287] width 301 height 40
click at [395, 291] on div at bounding box center [520, 290] width 301 height 17
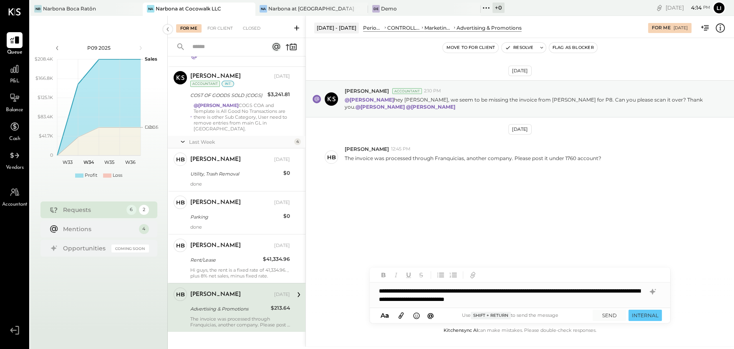
click at [379, 292] on div "**********" at bounding box center [520, 294] width 301 height 25
click at [424, 270] on span "[PERSON_NAME]" at bounding box center [451, 273] width 66 height 8
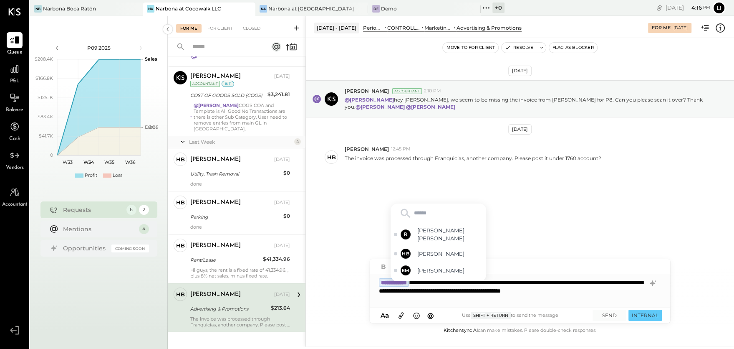
type input "*"
type input "***"
click at [467, 273] on span "[PERSON_NAME]" at bounding box center [451, 273] width 66 height 8
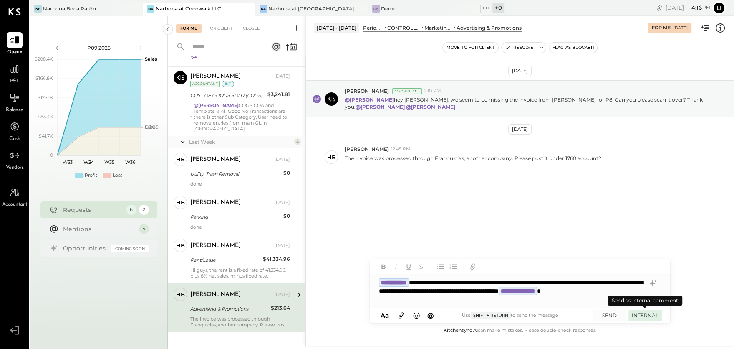
click at [642, 316] on button "INTERNAL" at bounding box center [645, 314] width 33 height 11
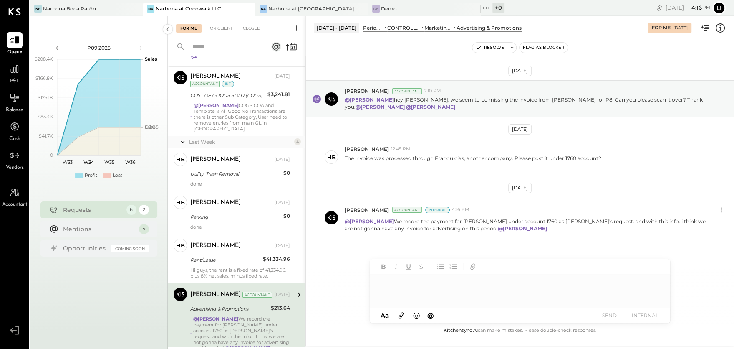
scroll to position [89, 0]
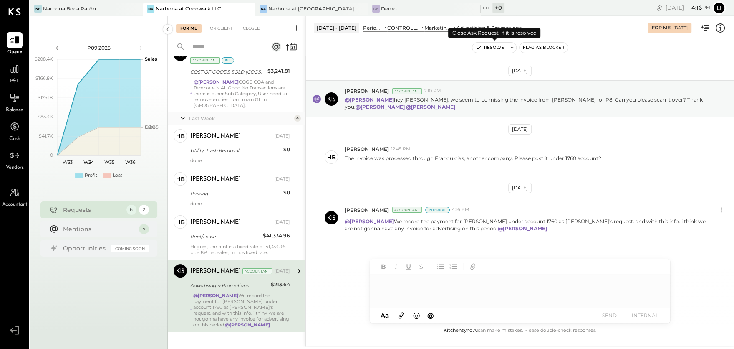
click at [490, 49] on button "Resolve" at bounding box center [490, 48] width 35 height 10
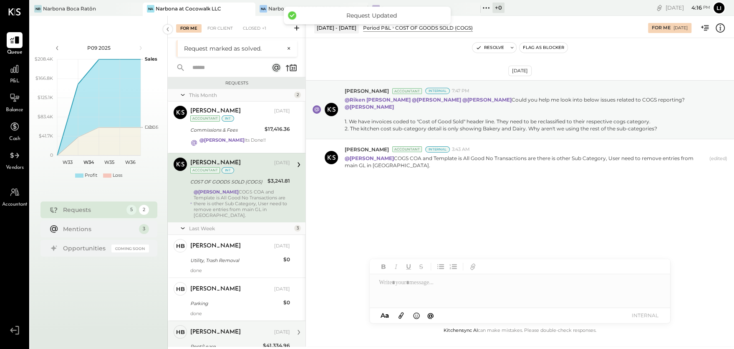
click at [214, 330] on div "[PERSON_NAME] [DATE]" at bounding box center [240, 332] width 100 height 14
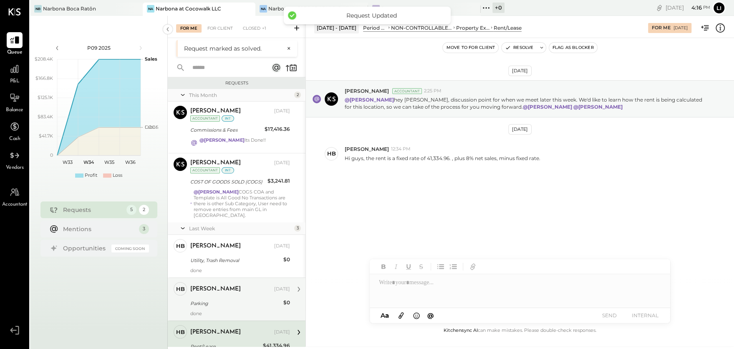
click at [218, 287] on div "[PERSON_NAME] [DATE]" at bounding box center [240, 289] width 100 height 12
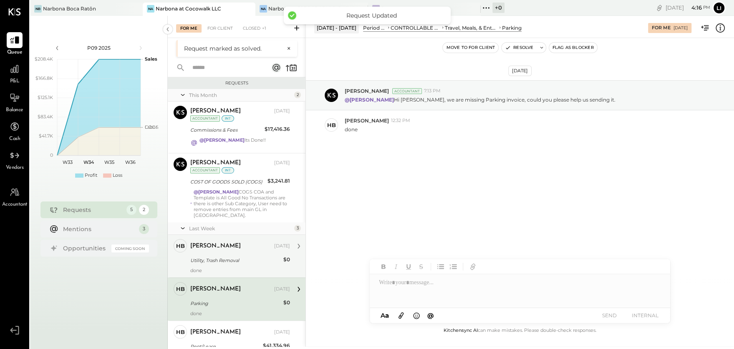
click at [218, 244] on div "[PERSON_NAME] [DATE]" at bounding box center [240, 246] width 100 height 12
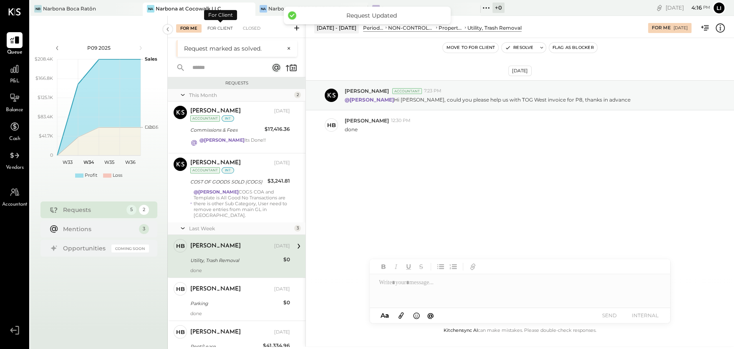
click at [220, 28] on div "For Client" at bounding box center [220, 28] width 34 height 8
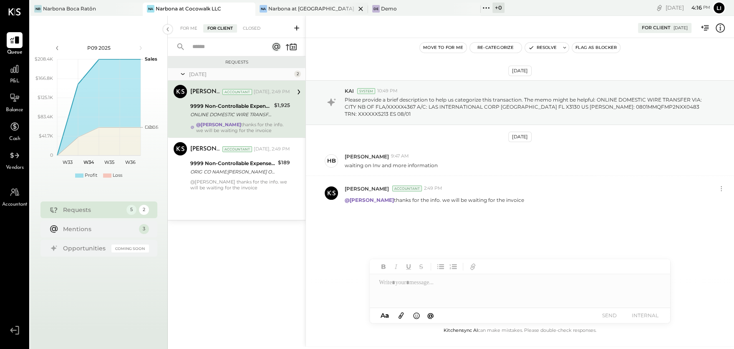
click at [280, 8] on div "Narbona at [GEOGRAPHIC_DATA] LLC" at bounding box center [311, 8] width 87 height 7
